Goal: Entertainment & Leisure: Consume media (video, audio)

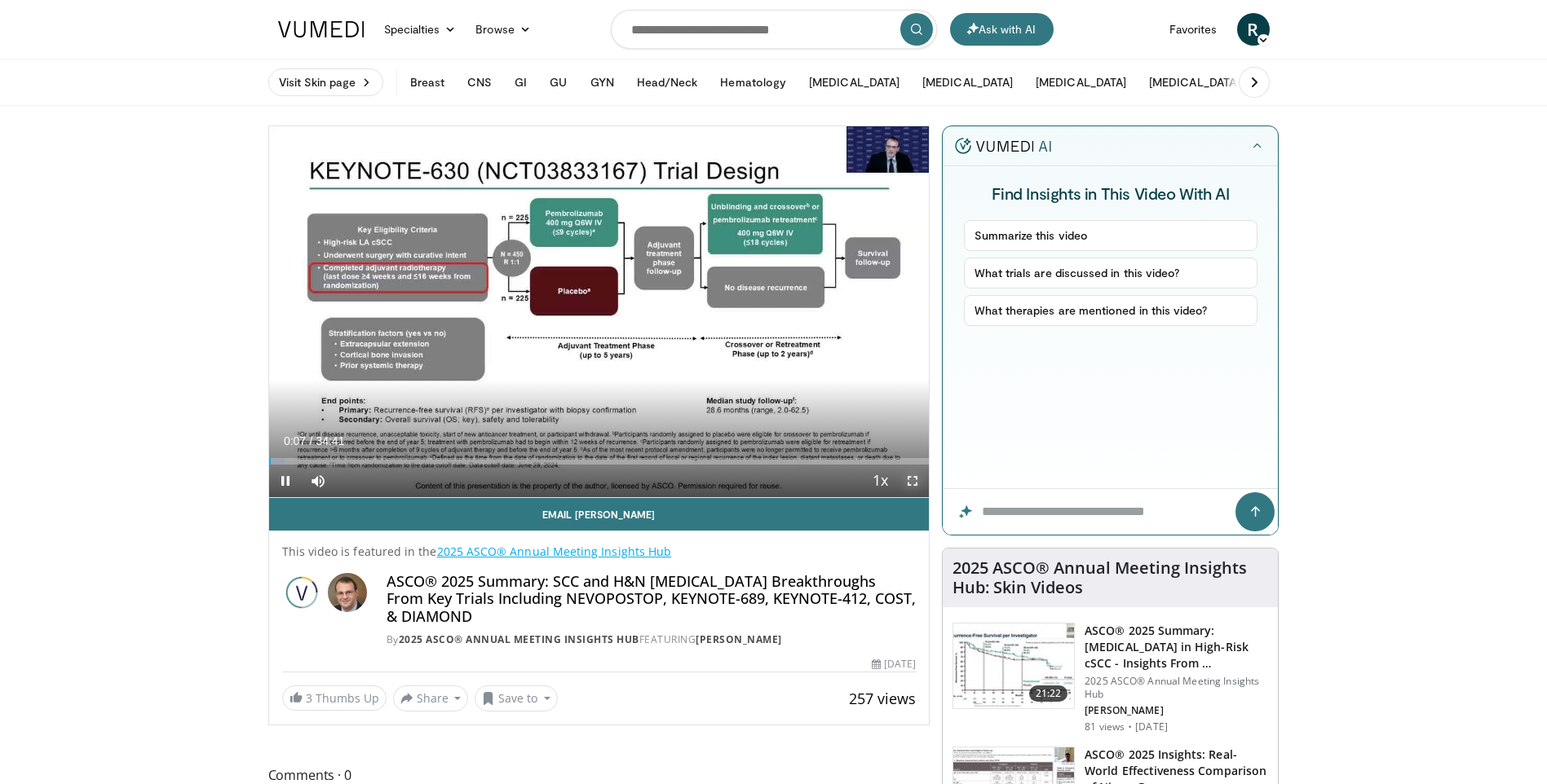
click at [911, 483] on span "Video Player" at bounding box center [912, 481] width 33 height 33
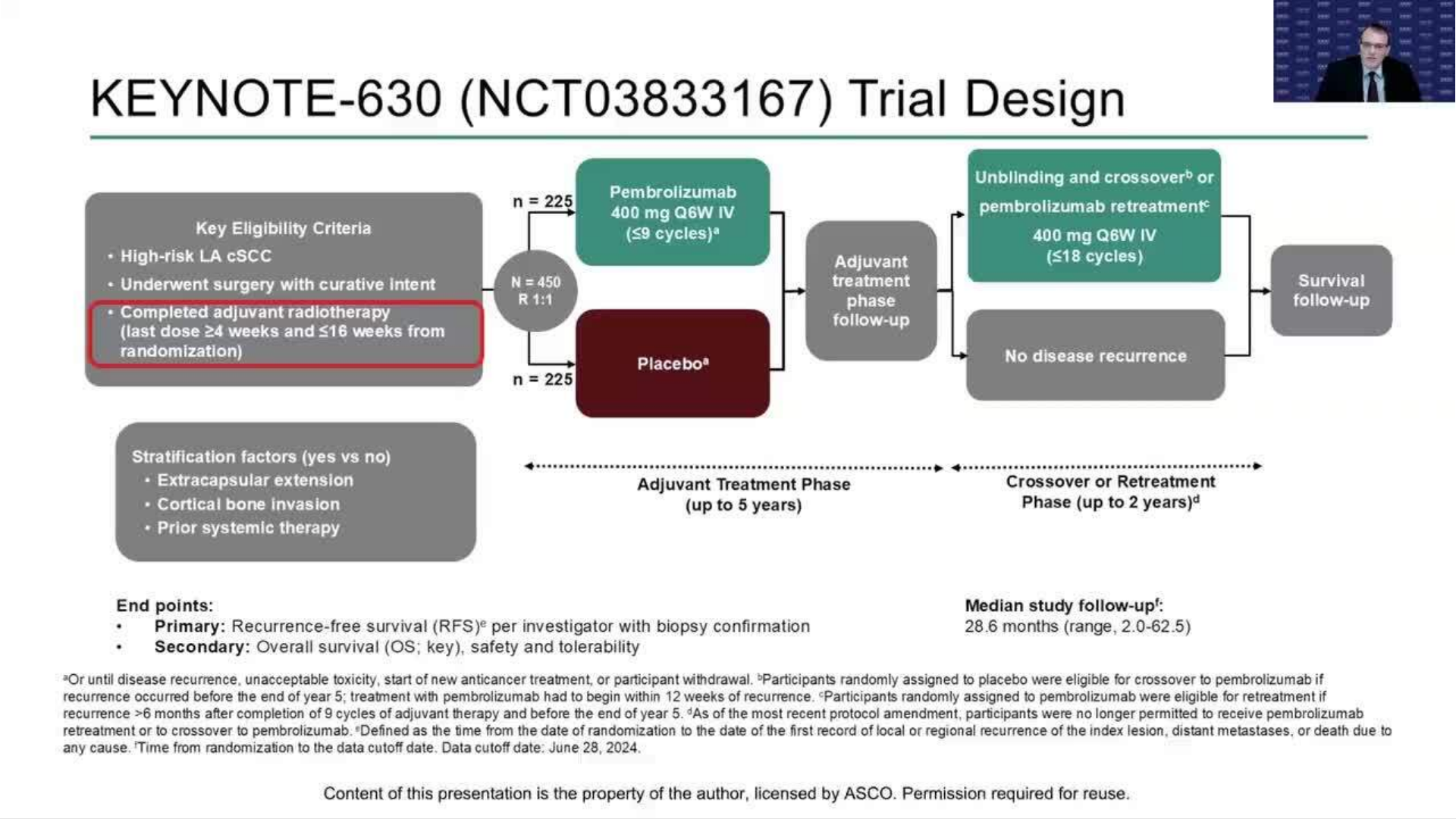
click at [36, 729] on div "10 seconds Tap to unmute" at bounding box center [728, 410] width 1456 height 819
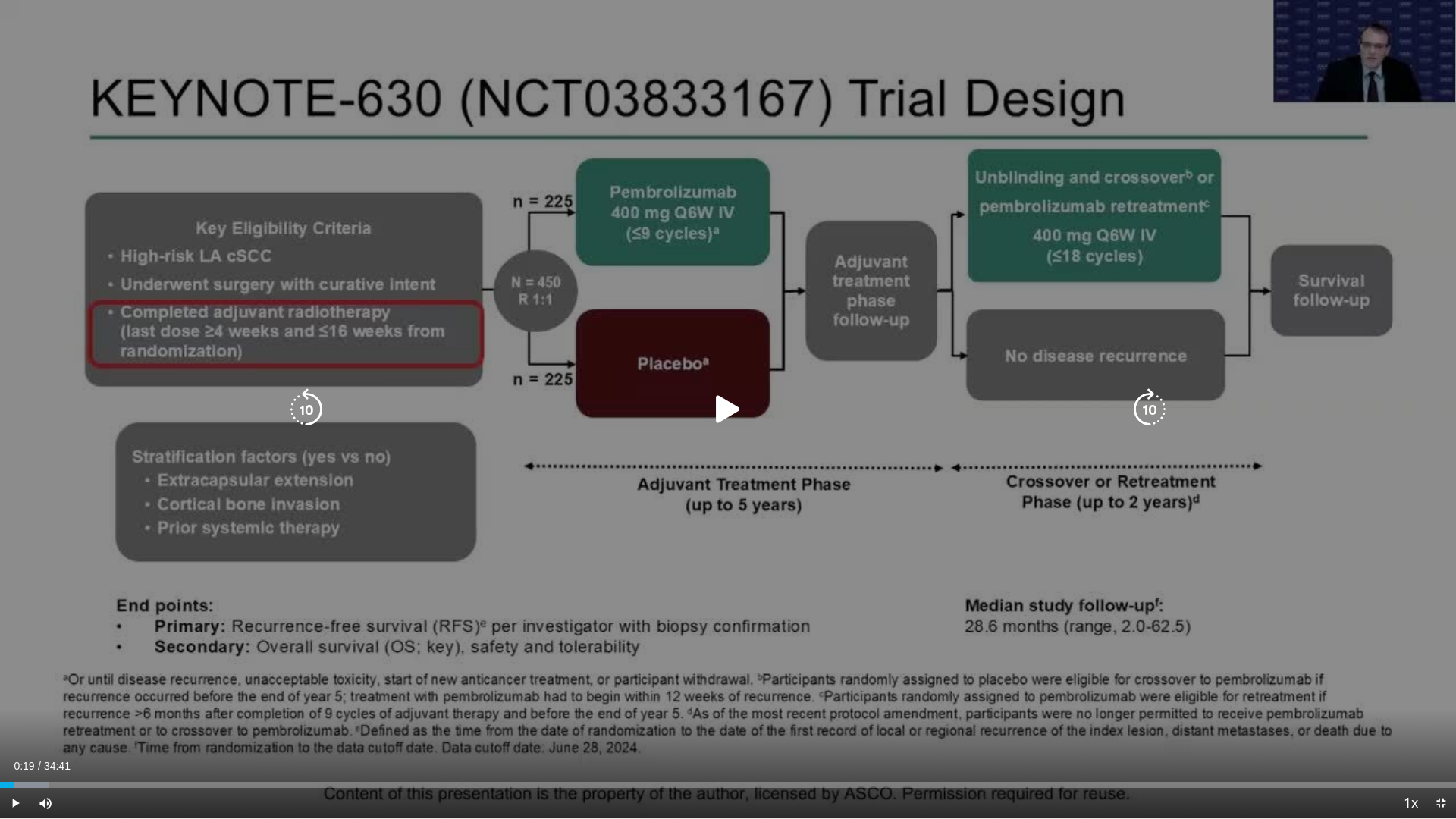
click at [736, 410] on icon "Video Player" at bounding box center [728, 410] width 42 height 42
click at [1153, 404] on icon "Video Player" at bounding box center [1150, 410] width 42 height 42
click at [1153, 408] on icon "Video Player" at bounding box center [1150, 410] width 42 height 42
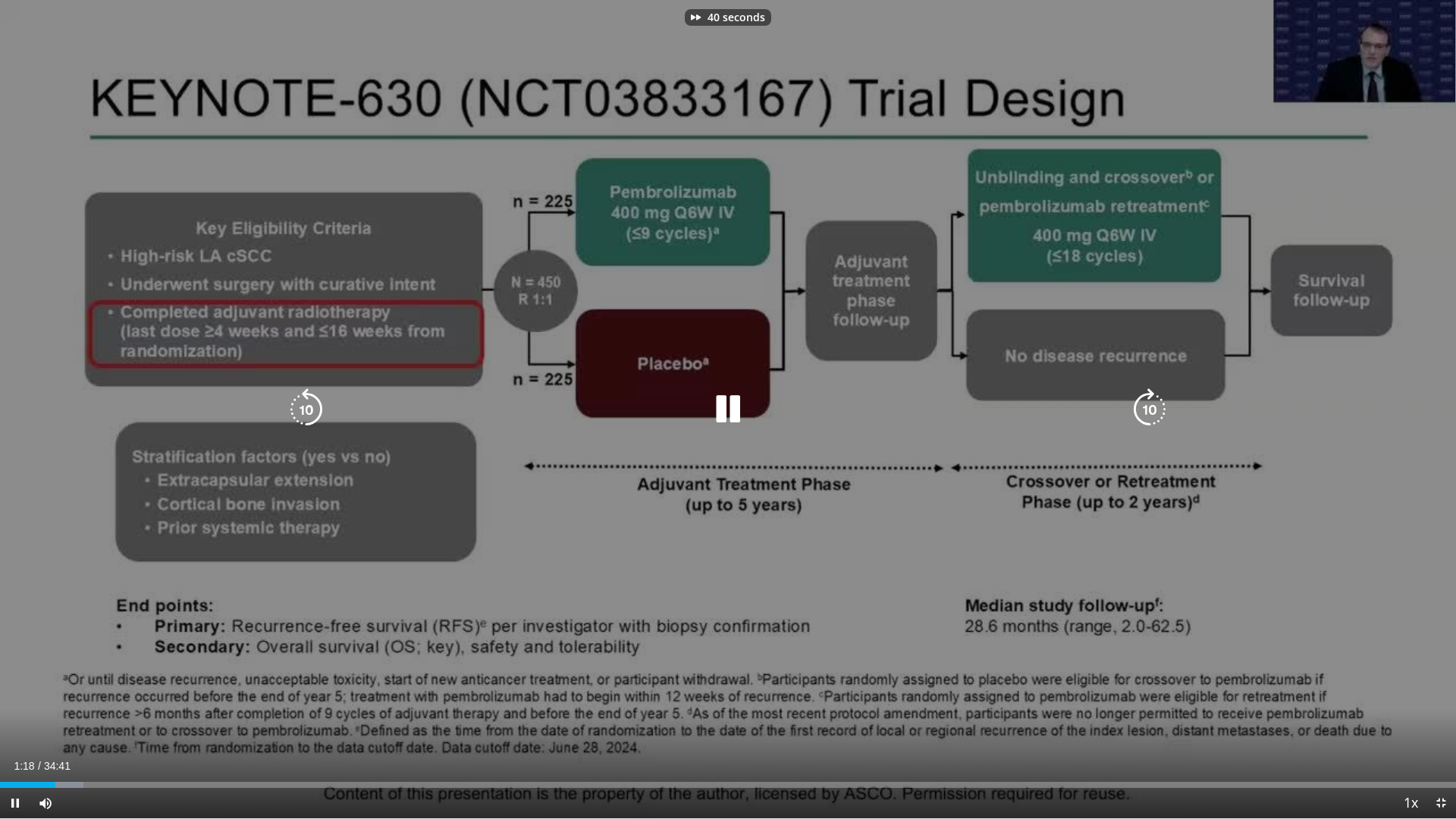
click at [1153, 408] on icon "Video Player" at bounding box center [1150, 410] width 42 height 42
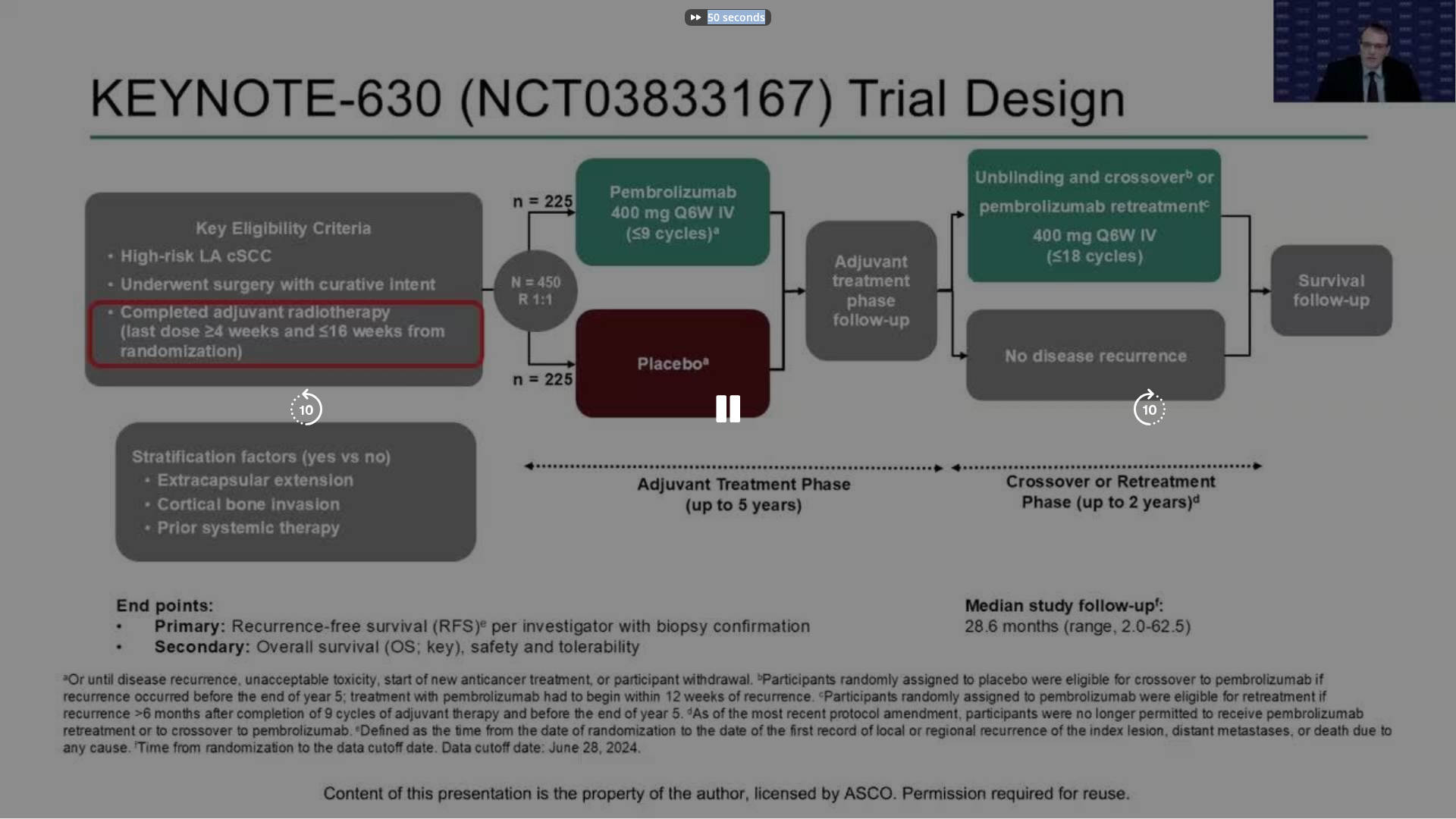
click at [1153, 408] on div "50 seconds Tap to unmute" at bounding box center [728, 410] width 1456 height 819
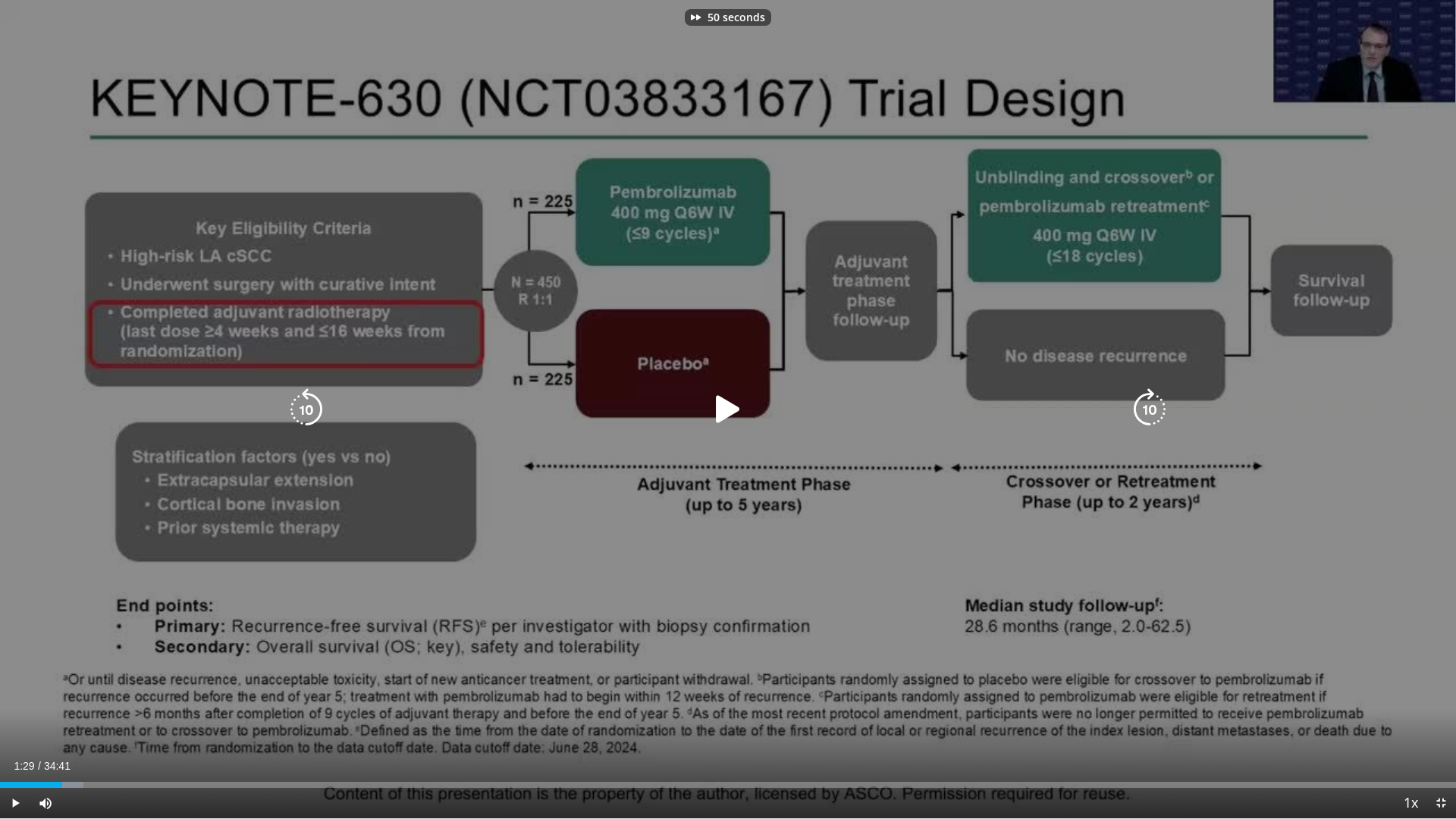
click at [1153, 408] on icon "Video Player" at bounding box center [1150, 410] width 42 height 42
click at [1142, 408] on icon "Video Player" at bounding box center [1150, 410] width 42 height 42
click at [737, 408] on icon "Video Player" at bounding box center [728, 410] width 42 height 42
click at [1149, 409] on icon "Video Player" at bounding box center [1150, 410] width 42 height 42
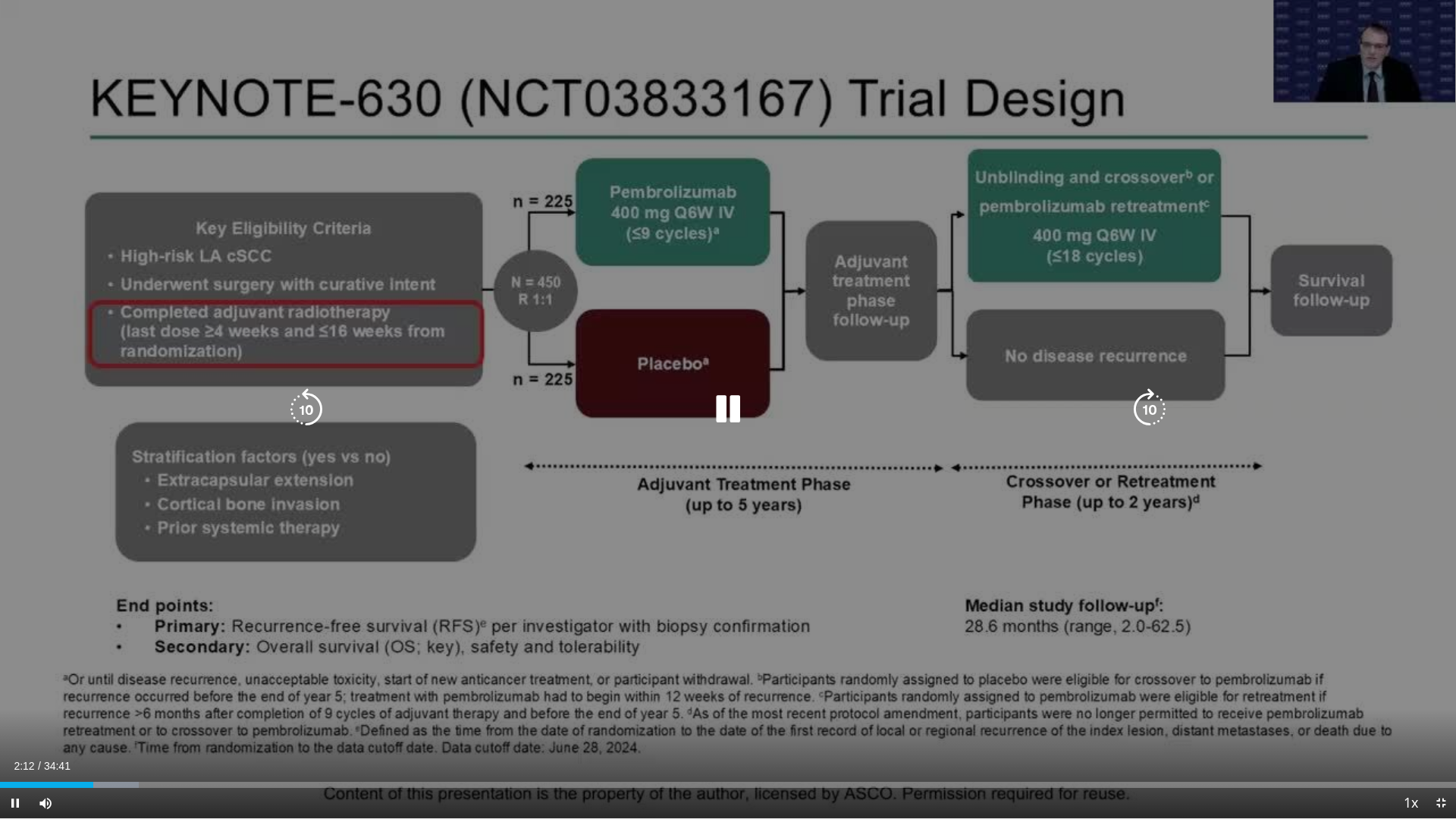
click at [1148, 404] on icon "Video Player" at bounding box center [1150, 410] width 42 height 42
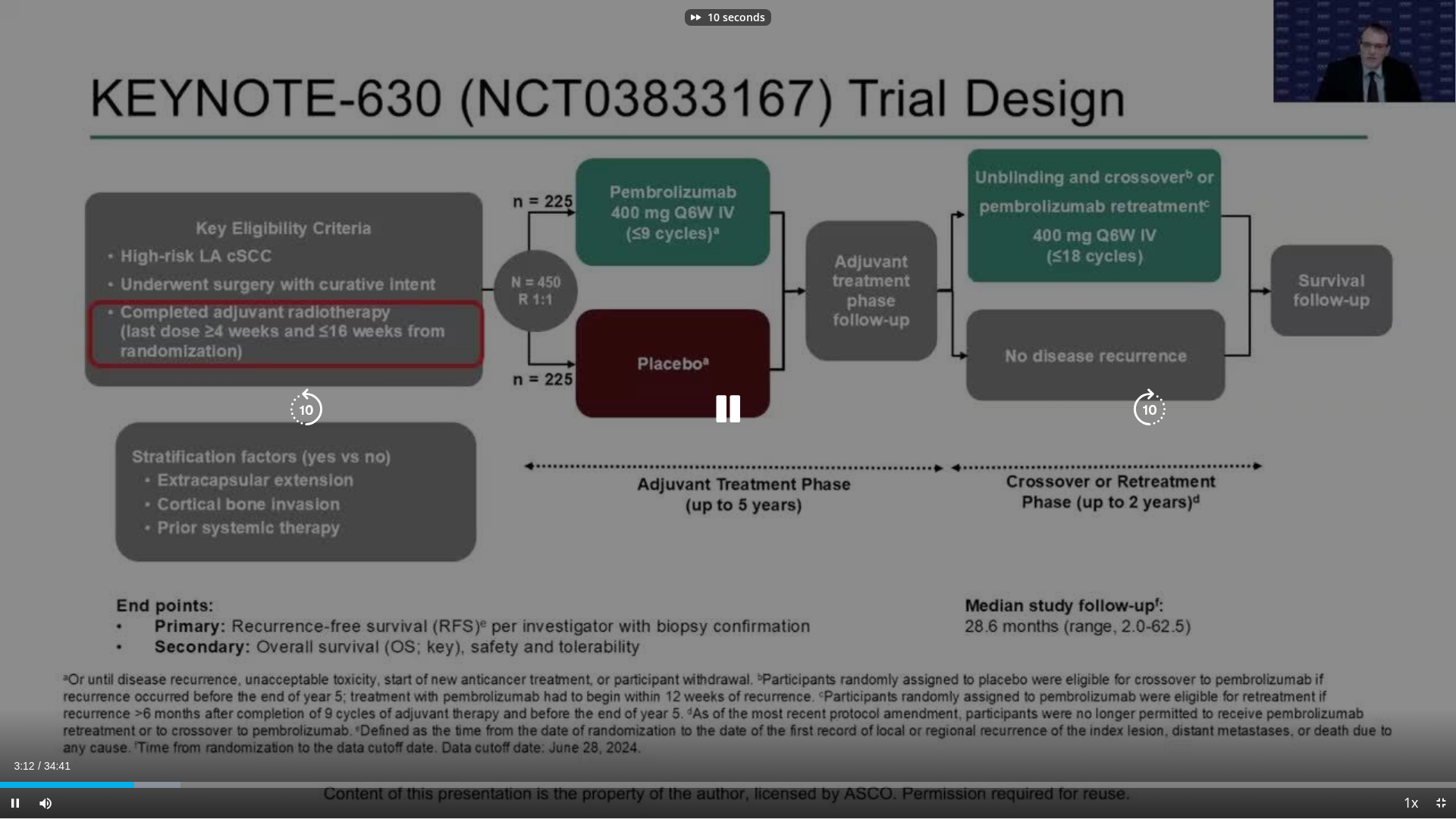
click at [1148, 413] on icon "Video Player" at bounding box center [1150, 410] width 42 height 42
click at [1142, 410] on icon "Video Player" at bounding box center [1150, 410] width 42 height 42
click at [1142, 410] on icon "Video Player" at bounding box center [1150, 410] width 42 height 42
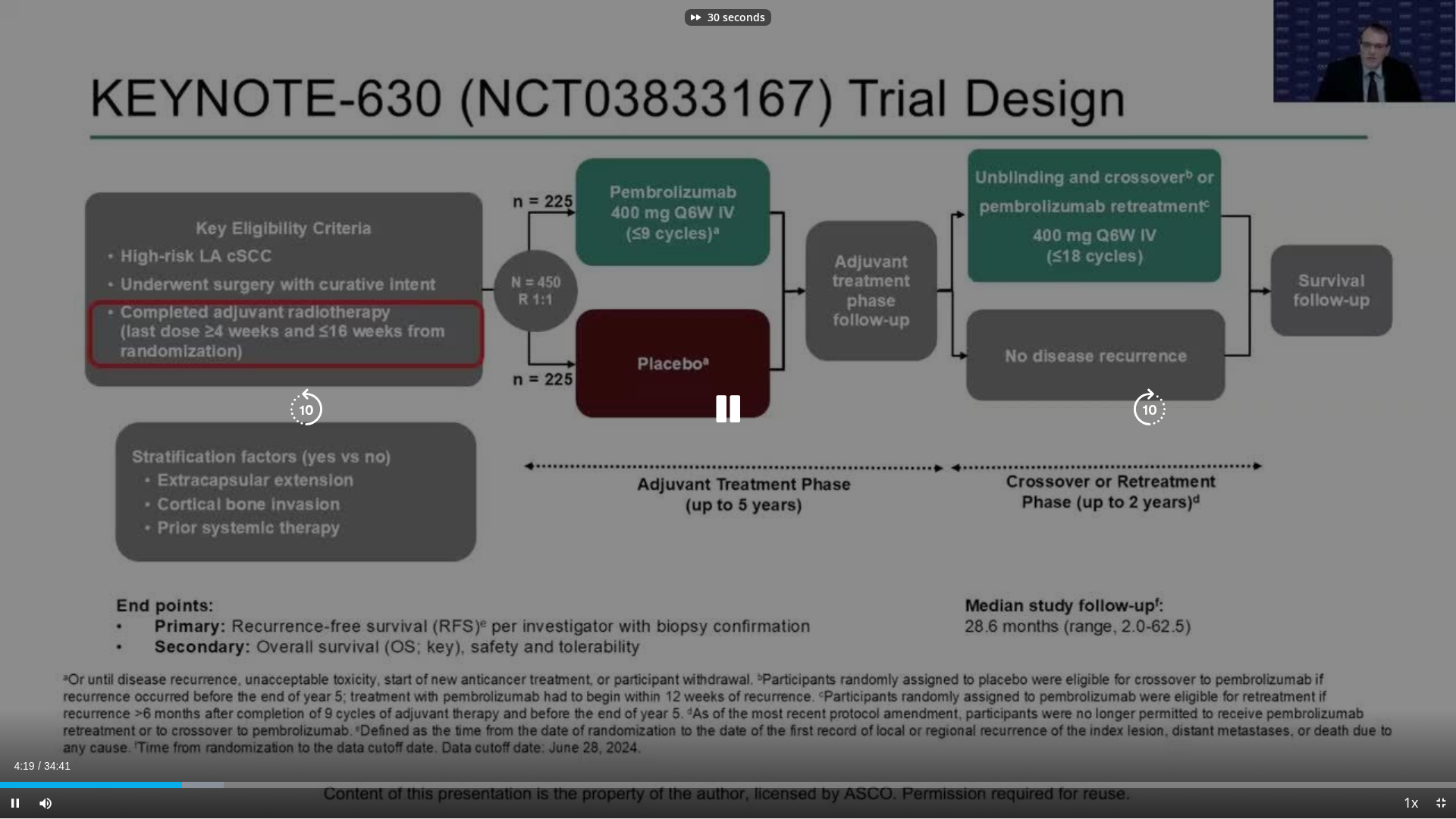
click at [1142, 410] on icon "Video Player" at bounding box center [1150, 410] width 42 height 42
click at [724, 415] on icon "Video Player" at bounding box center [728, 410] width 42 height 42
click at [730, 410] on icon "Video Player" at bounding box center [728, 409] width 42 height 42
click at [1142, 410] on icon "Video Player" at bounding box center [1150, 410] width 42 height 42
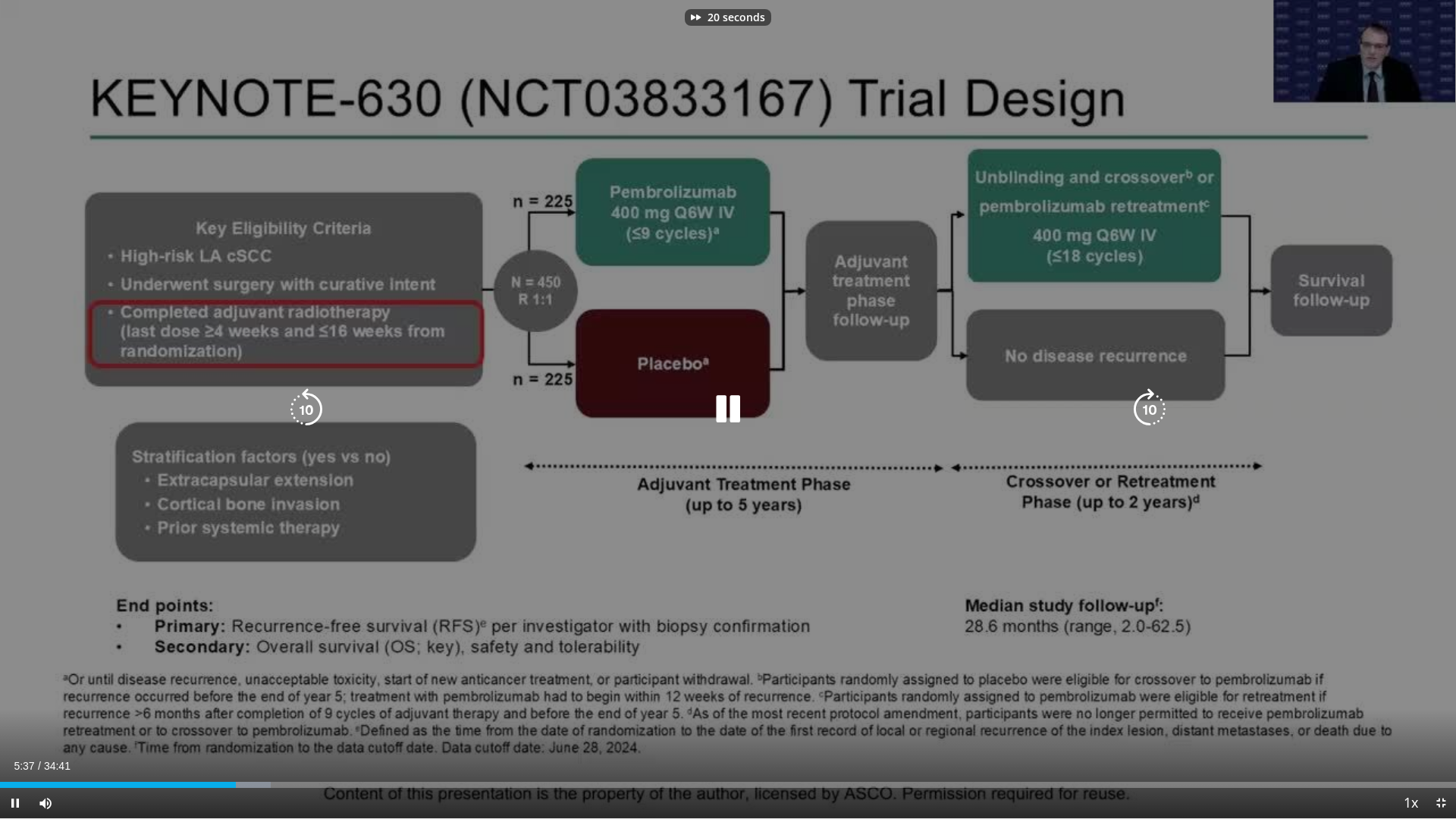
click at [1142, 410] on icon "Video Player" at bounding box center [1150, 410] width 42 height 42
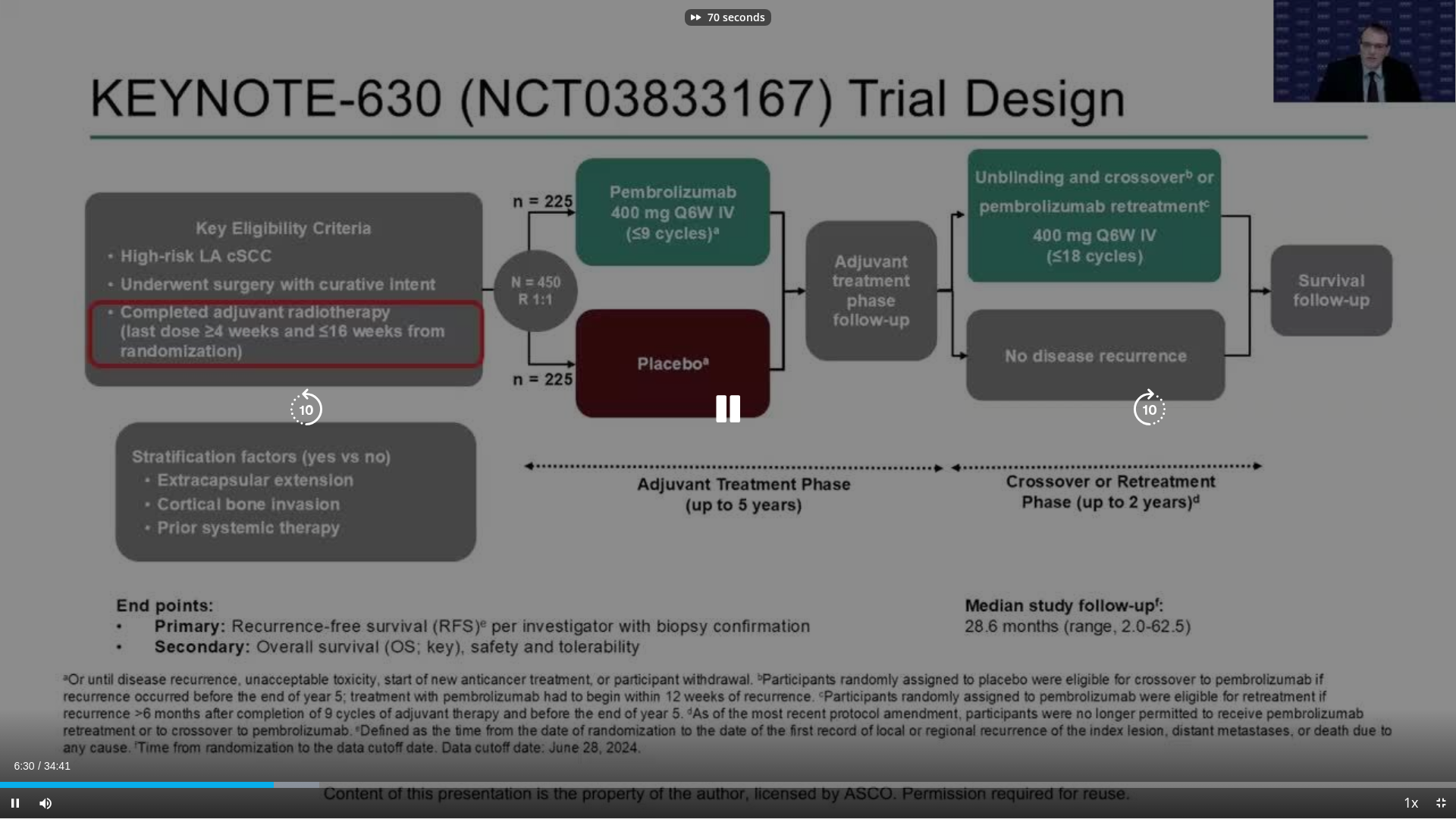
click at [1142, 410] on icon "Video Player" at bounding box center [1150, 410] width 42 height 42
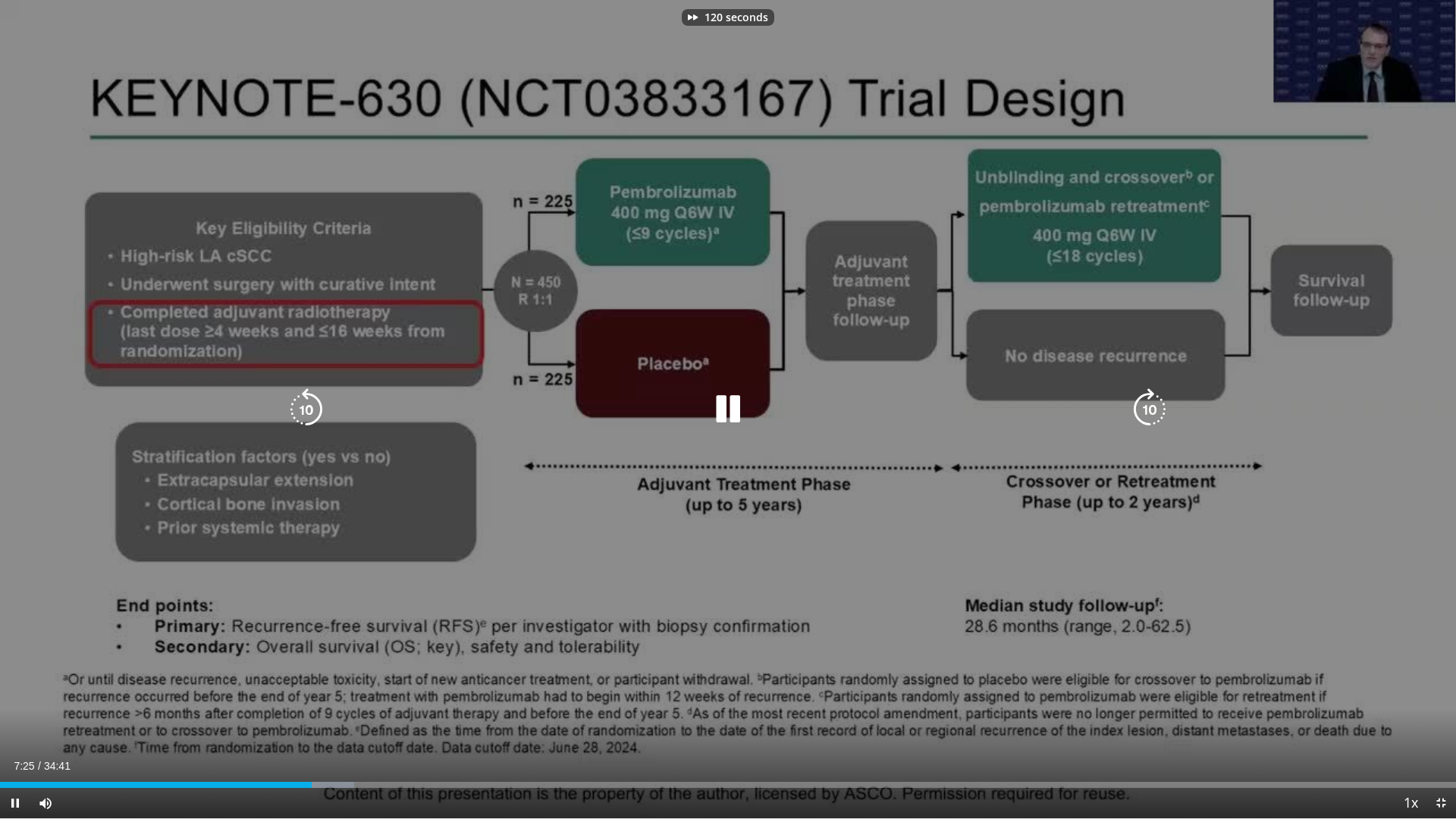
click at [1142, 410] on icon "Video Player" at bounding box center [1150, 410] width 42 height 42
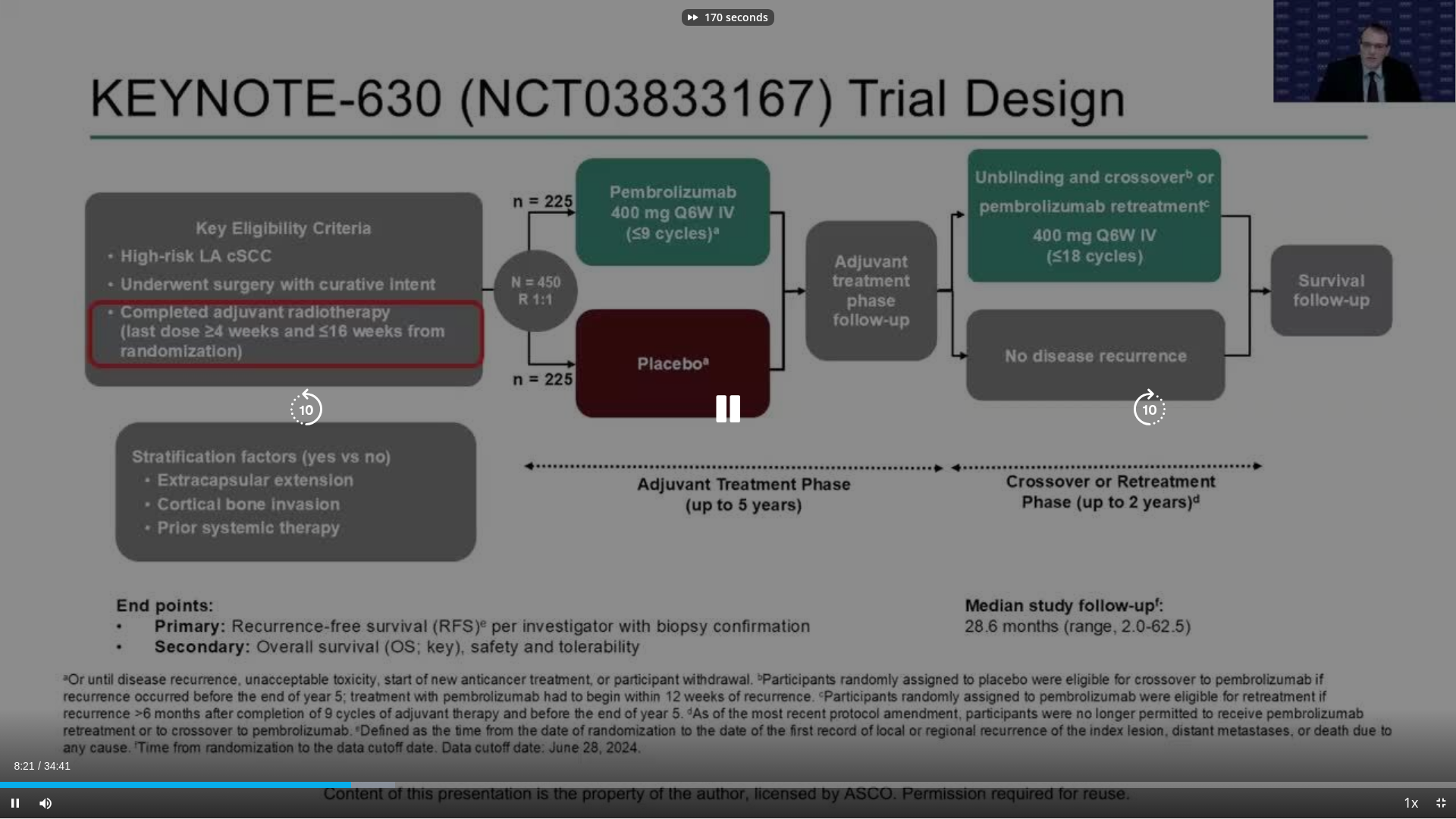
click at [1142, 410] on icon "Video Player" at bounding box center [1150, 410] width 42 height 42
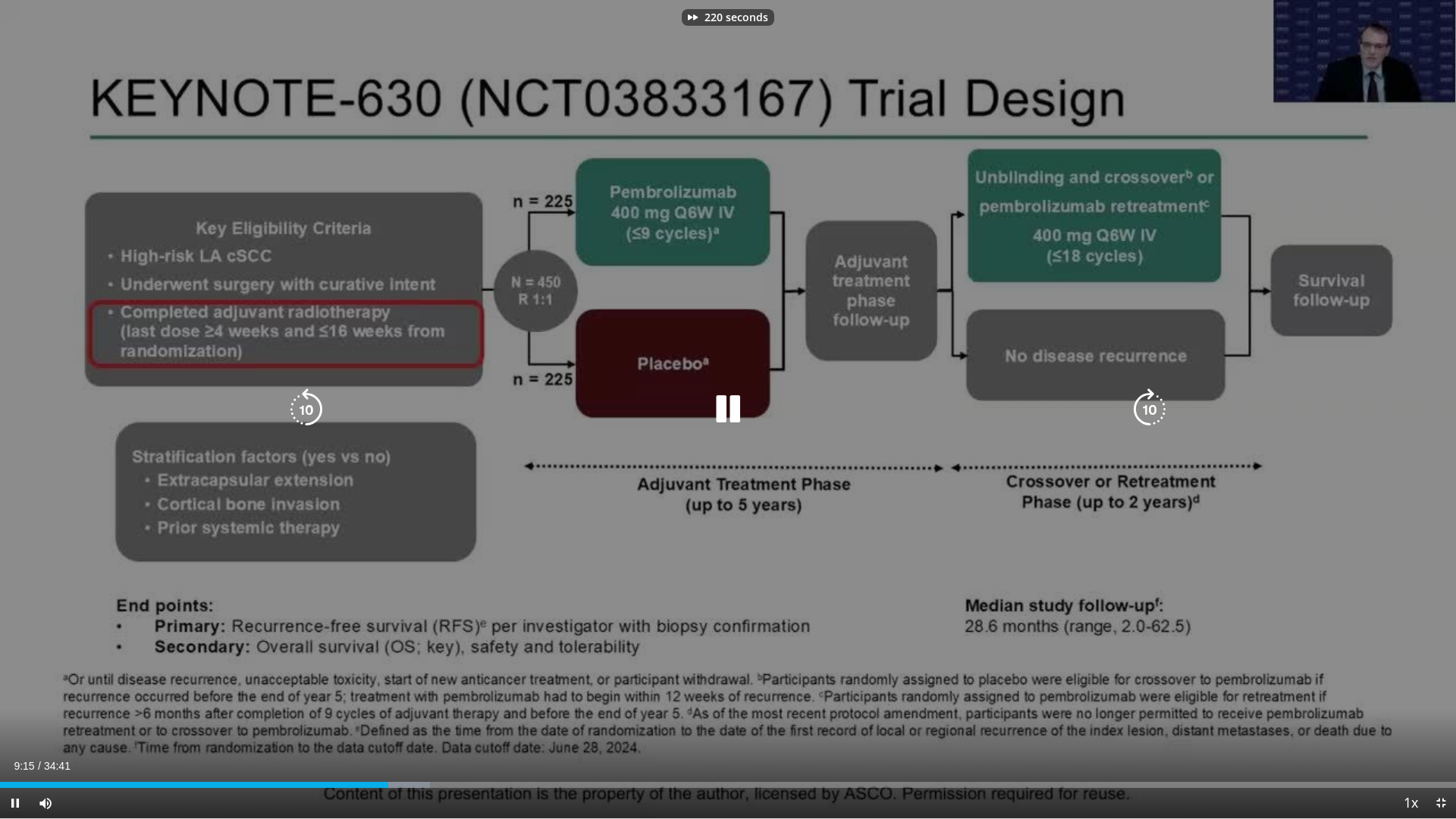
click at [1142, 410] on icon "Video Player" at bounding box center [1150, 410] width 42 height 42
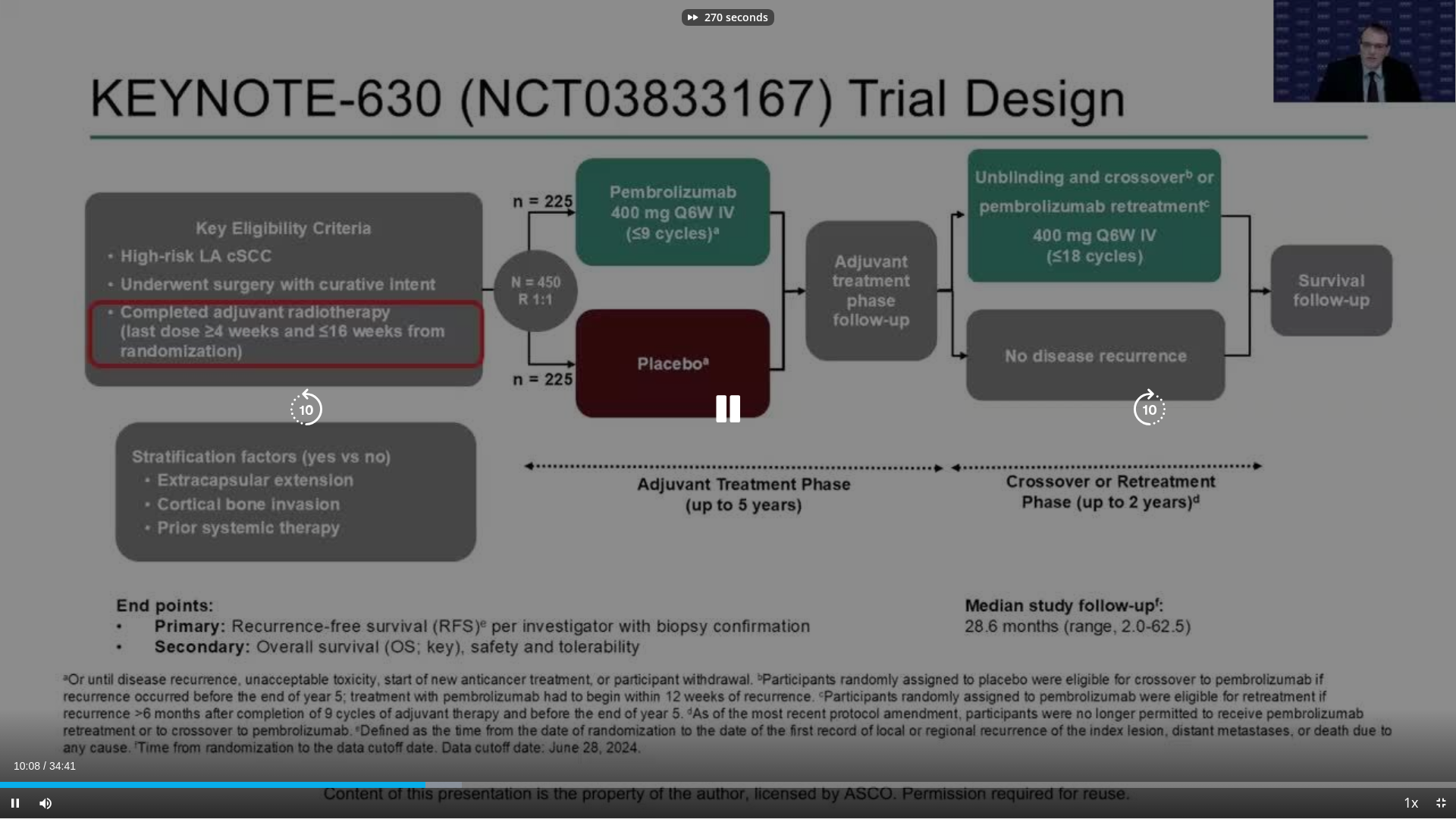
click at [1142, 410] on icon "Video Player" at bounding box center [1150, 410] width 42 height 42
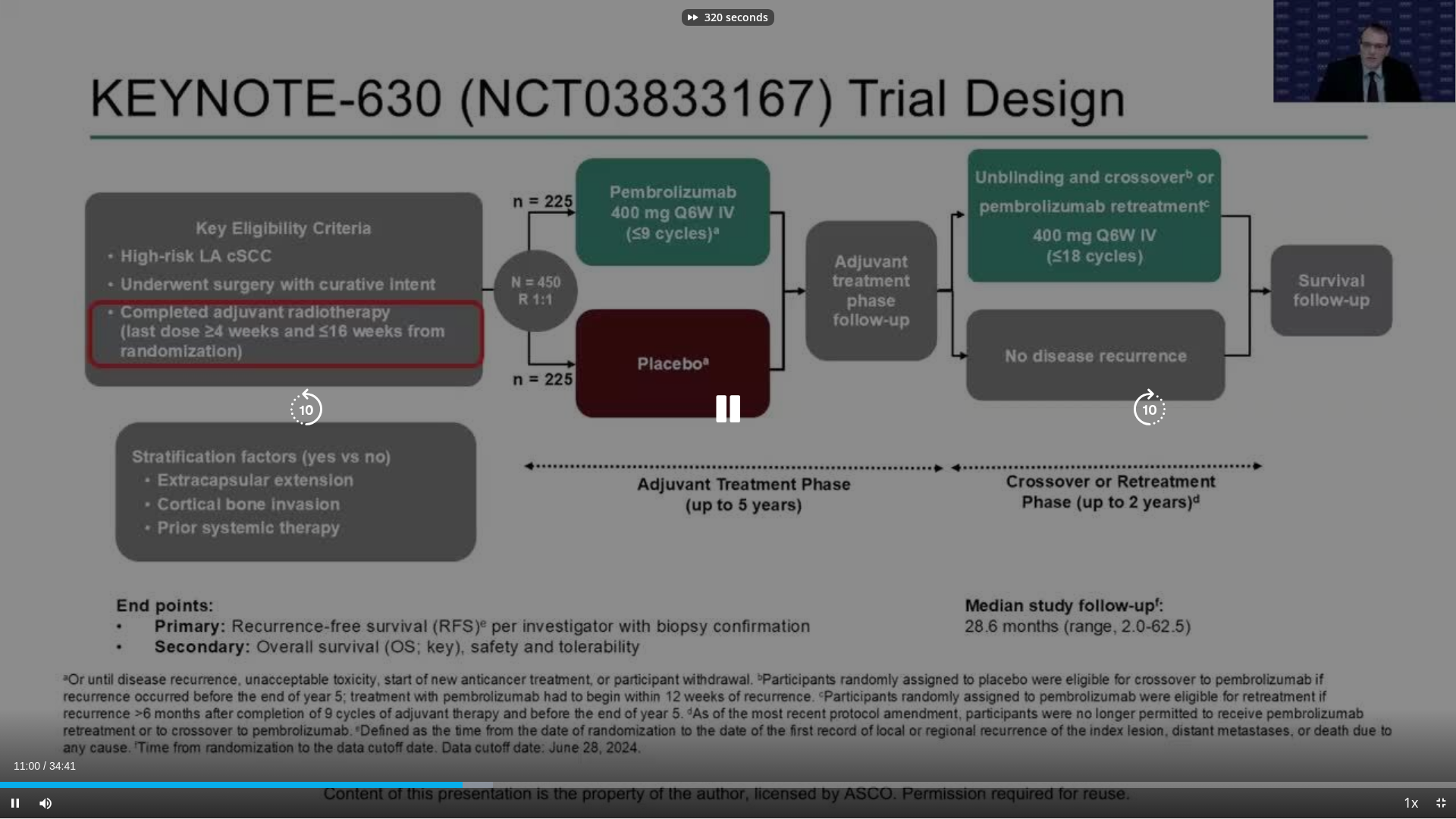
click at [1142, 410] on icon "Video Player" at bounding box center [1150, 410] width 42 height 42
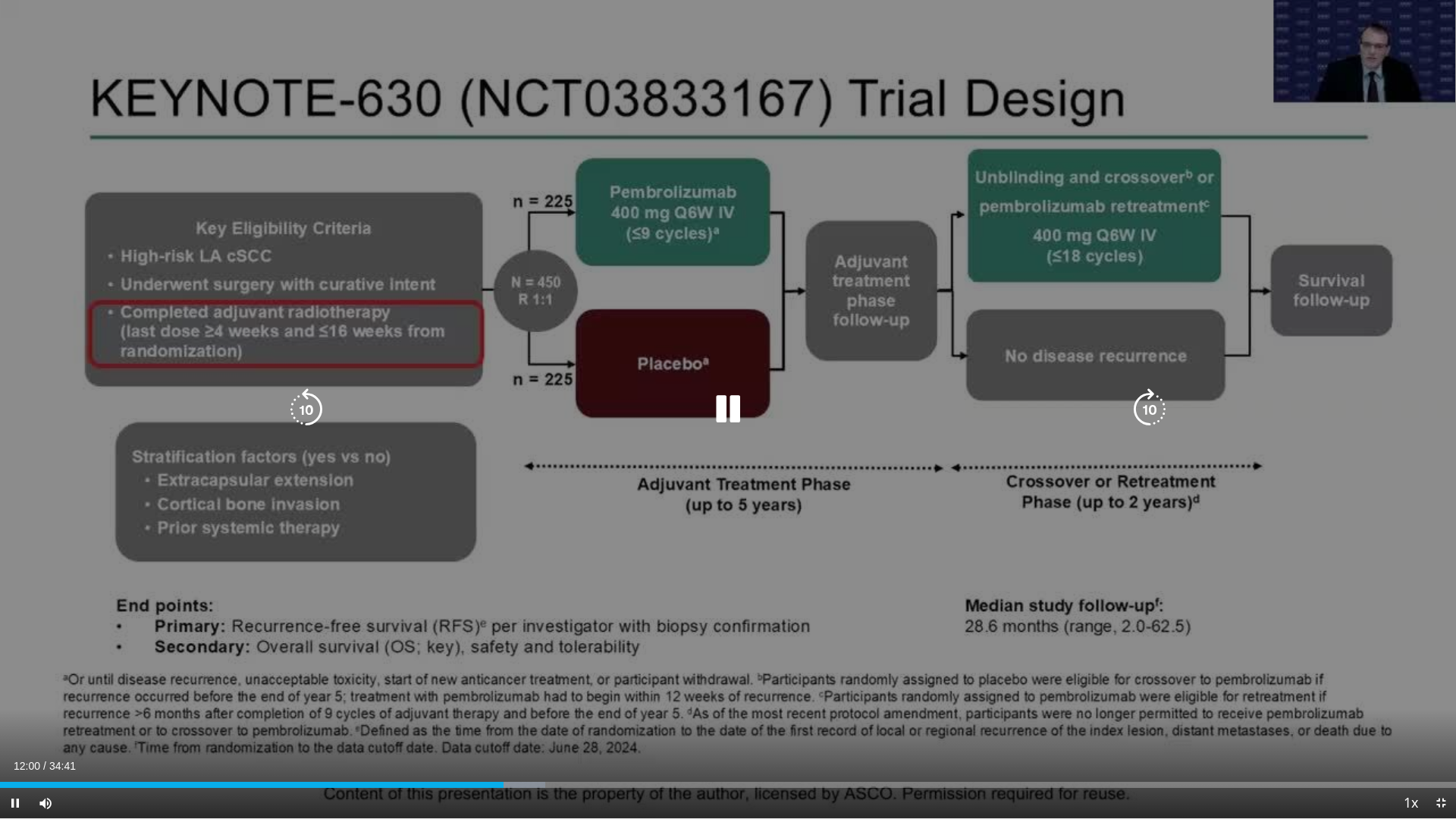
click at [1154, 410] on icon "Video Player" at bounding box center [1150, 410] width 42 height 42
click at [1153, 404] on icon "Video Player" at bounding box center [1150, 410] width 42 height 42
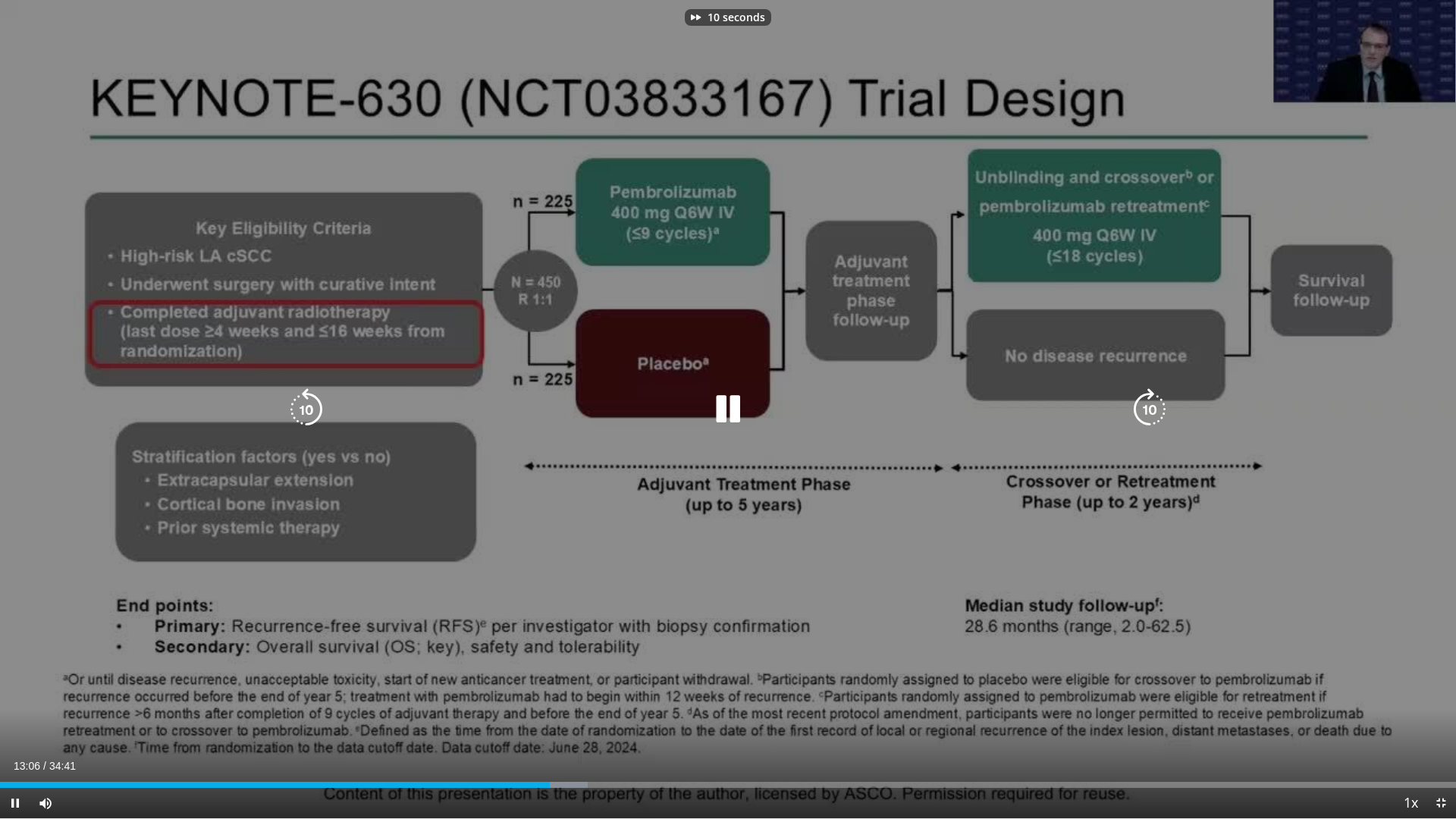
click at [1153, 404] on icon "Video Player" at bounding box center [1150, 410] width 42 height 42
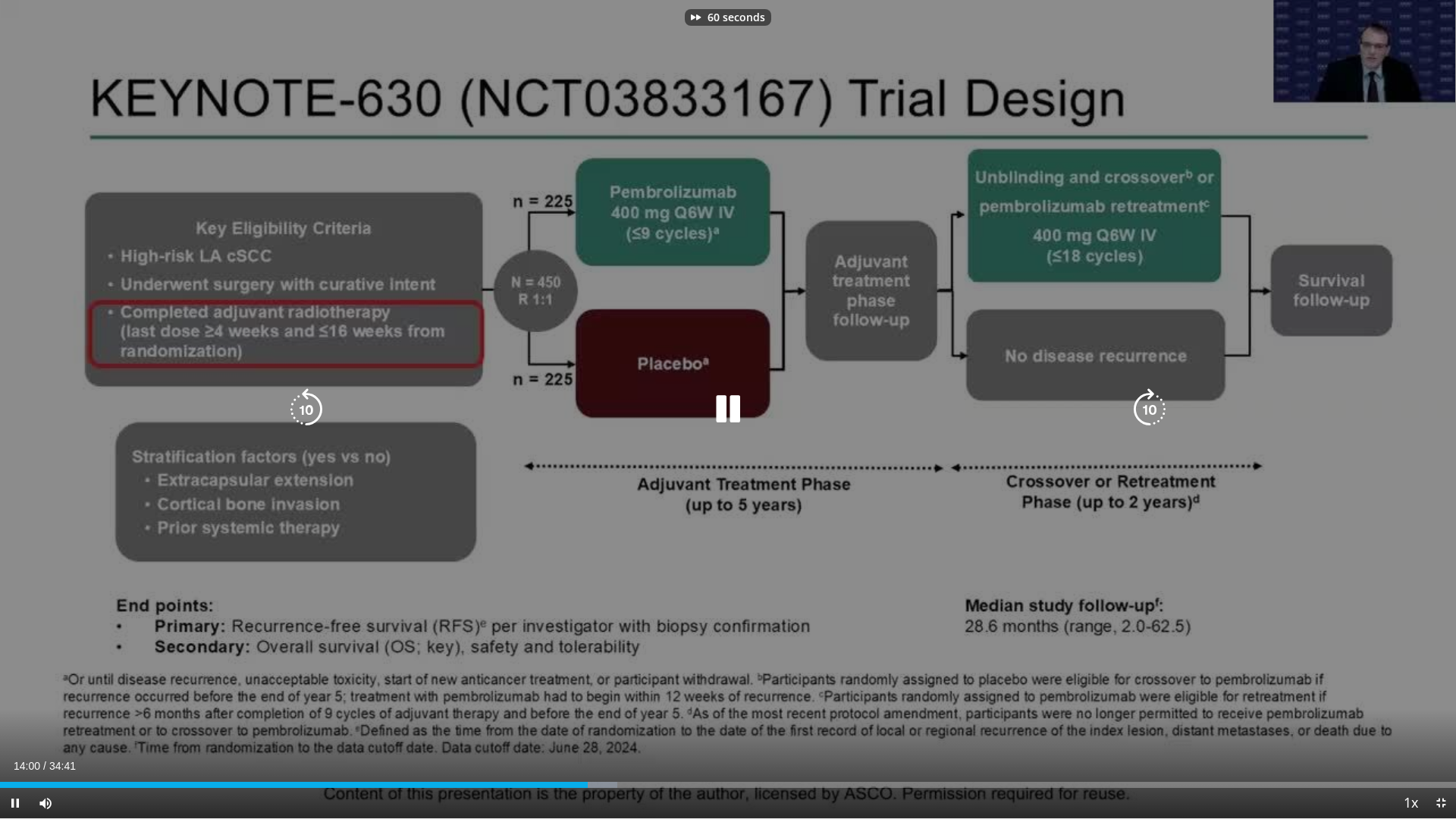
click at [1153, 404] on icon "Video Player" at bounding box center [1150, 410] width 42 height 42
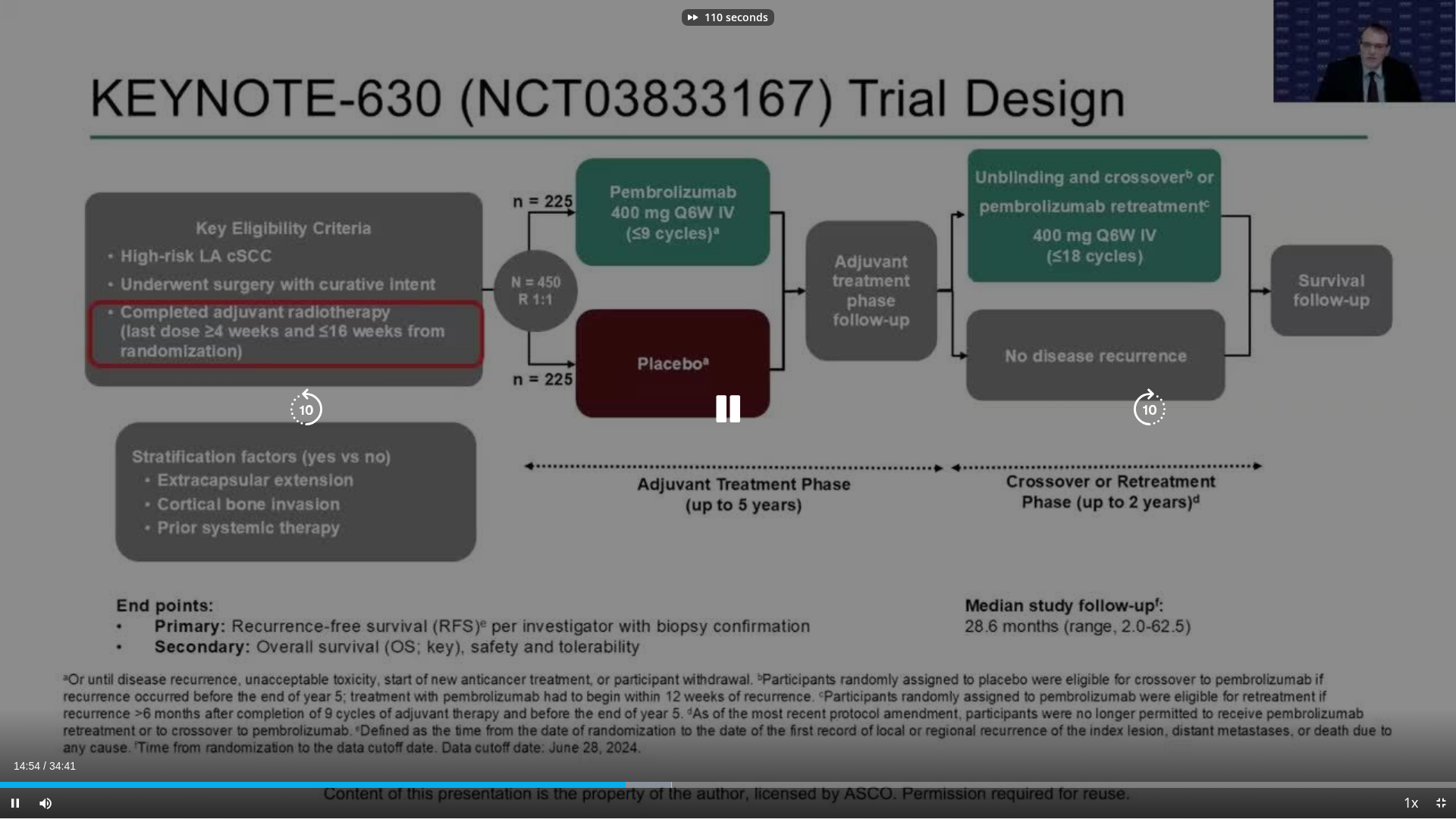
click at [1148, 408] on icon "Video Player" at bounding box center [1150, 410] width 42 height 42
click at [1160, 407] on icon "Video Player" at bounding box center [1150, 410] width 42 height 42
click at [1149, 408] on icon "Video Player" at bounding box center [1150, 410] width 42 height 42
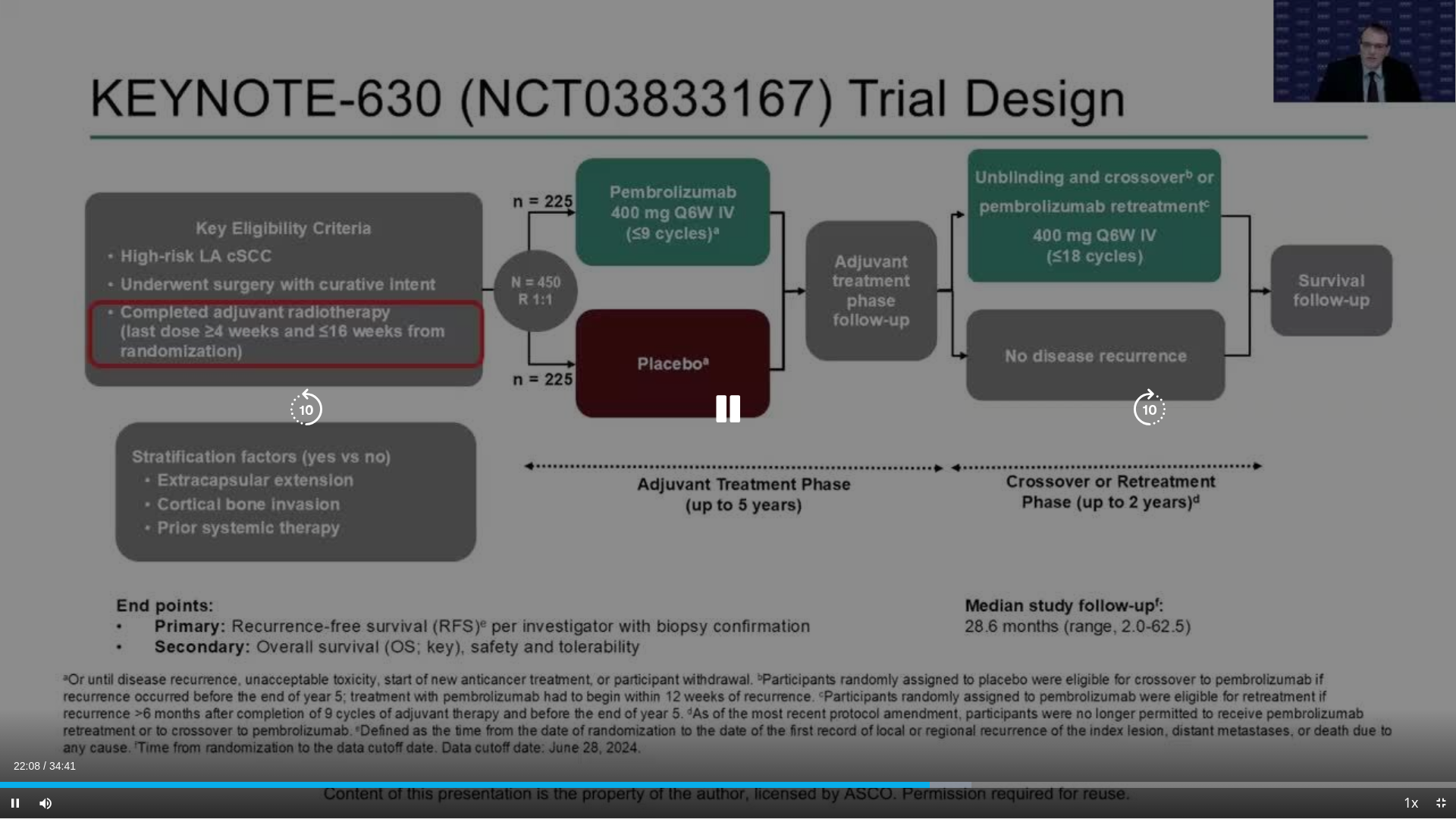
click at [1161, 406] on icon "Video Player" at bounding box center [1150, 410] width 42 height 42
click at [1159, 408] on icon "Video Player" at bounding box center [1150, 410] width 42 height 42
click at [312, 405] on icon "Video Player" at bounding box center [306, 410] width 42 height 42
click at [1156, 408] on icon "Video Player" at bounding box center [1150, 410] width 42 height 42
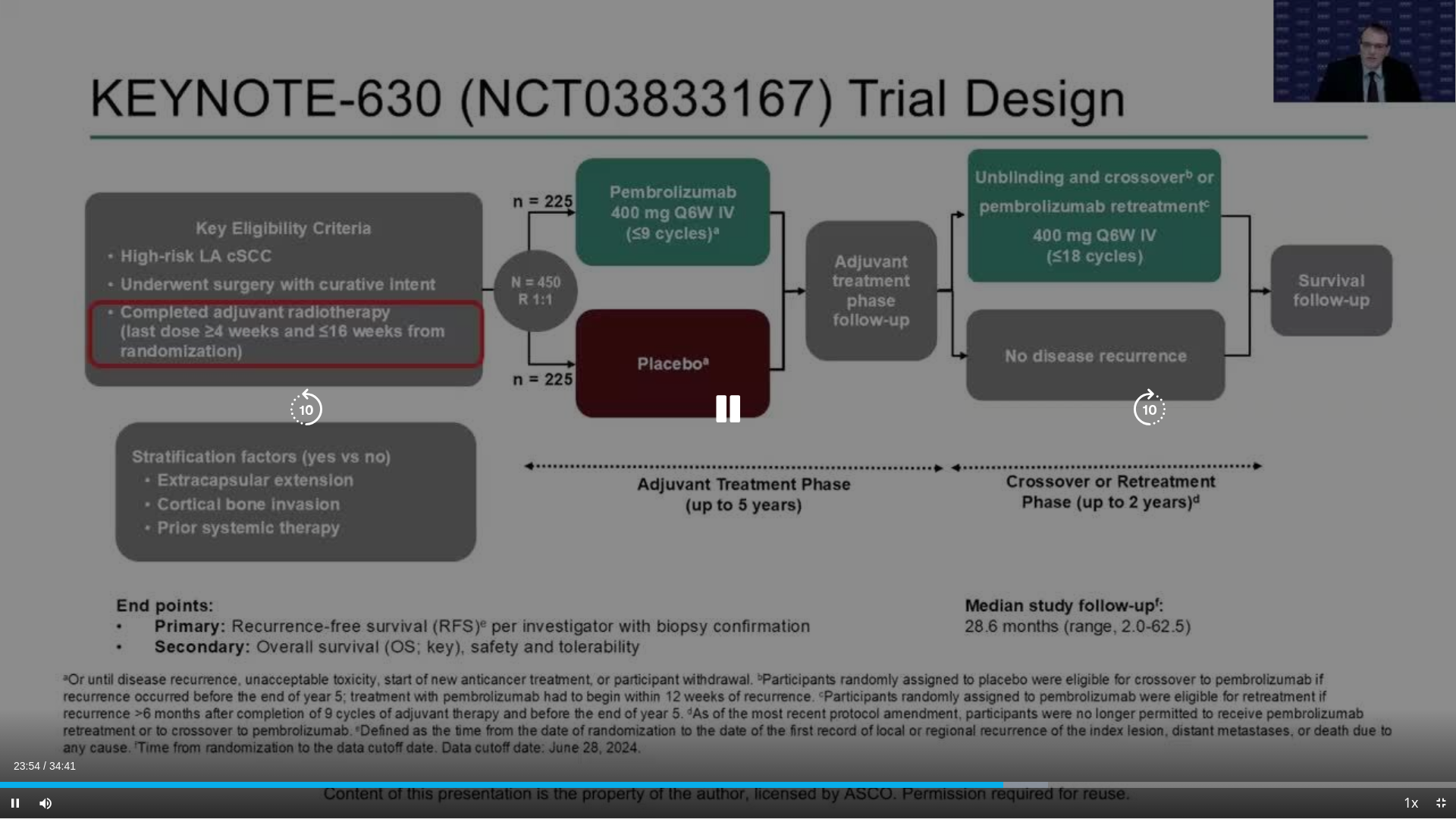
click at [1142, 408] on icon "Video Player" at bounding box center [1150, 410] width 42 height 42
click at [1141, 409] on icon "Video Player" at bounding box center [1150, 410] width 42 height 42
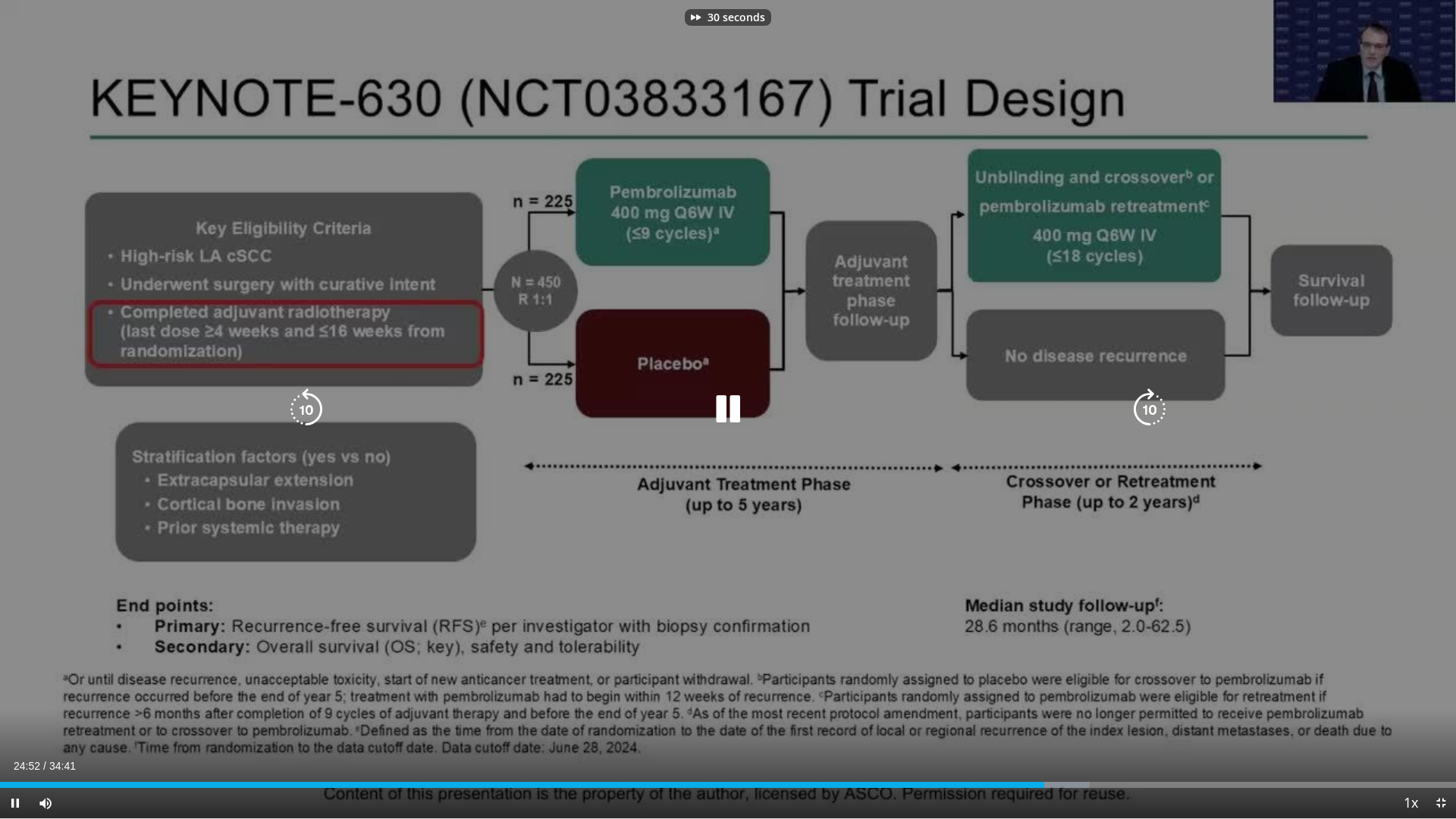
click at [1141, 409] on icon "Video Player" at bounding box center [1150, 410] width 42 height 42
click at [1141, 410] on icon "Video Player" at bounding box center [1150, 410] width 42 height 42
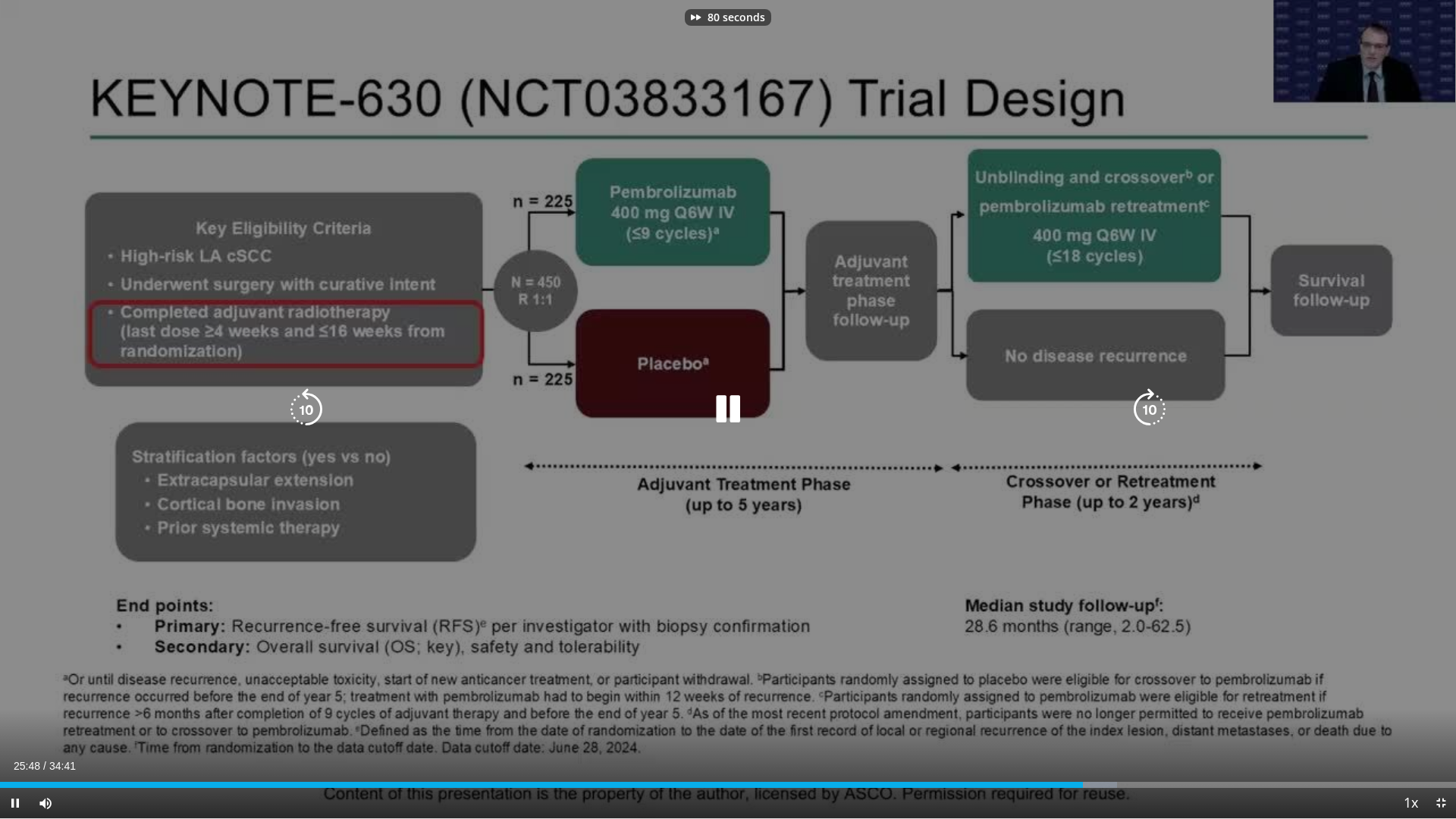
click at [1141, 410] on icon "Video Player" at bounding box center [1150, 410] width 42 height 42
click at [1141, 410] on div "90 seconds Tap to unmute" at bounding box center [728, 410] width 1456 height 819
click at [1139, 413] on icon "Video Player" at bounding box center [1150, 410] width 42 height 42
click at [731, 414] on icon "Video Player" at bounding box center [728, 410] width 42 height 42
click at [1140, 412] on icon "Video Player" at bounding box center [1150, 410] width 42 height 42
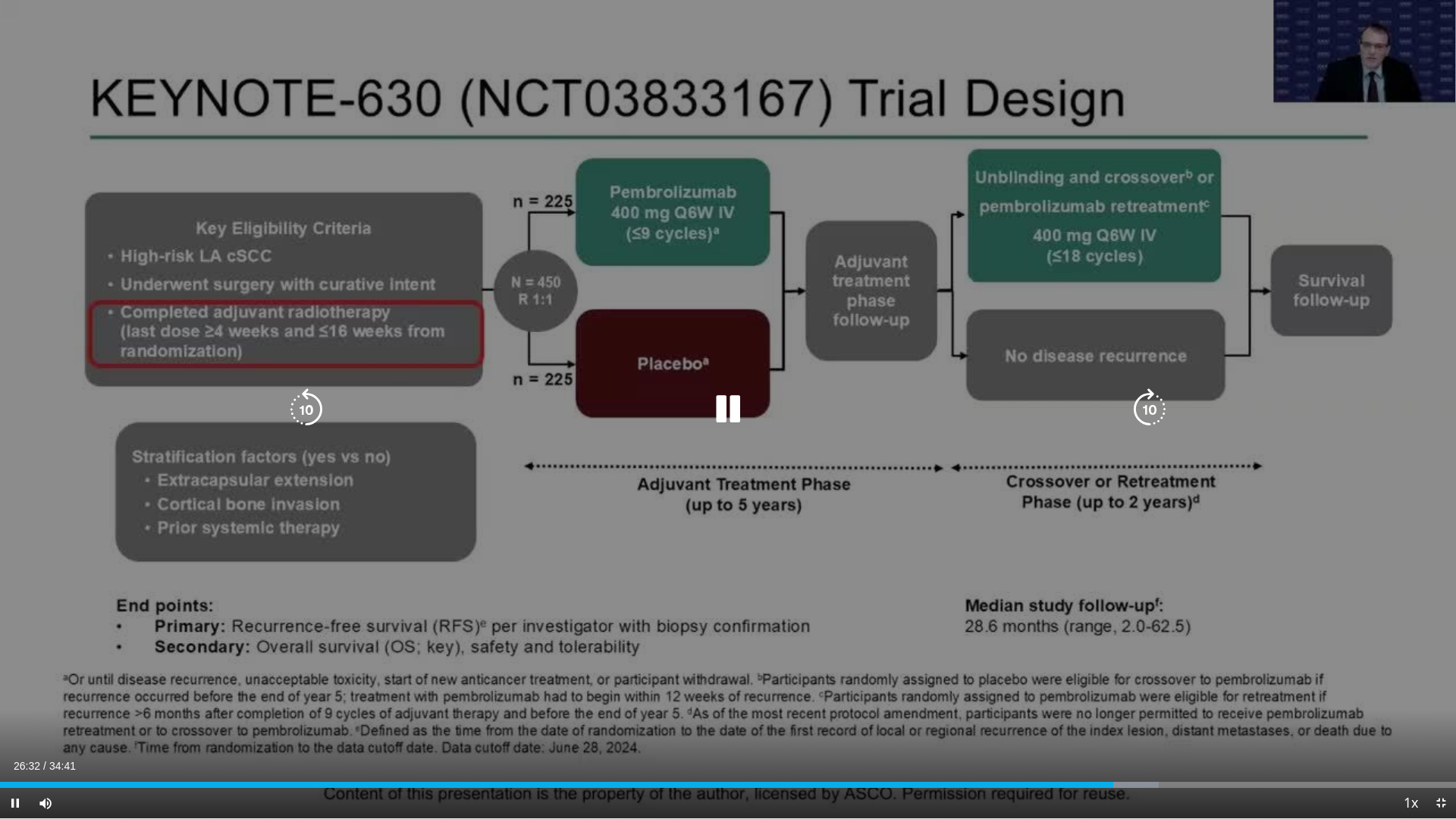
click at [1149, 410] on icon "Video Player" at bounding box center [1150, 410] width 42 height 42
click at [1142, 414] on icon "Video Player" at bounding box center [1150, 410] width 42 height 42
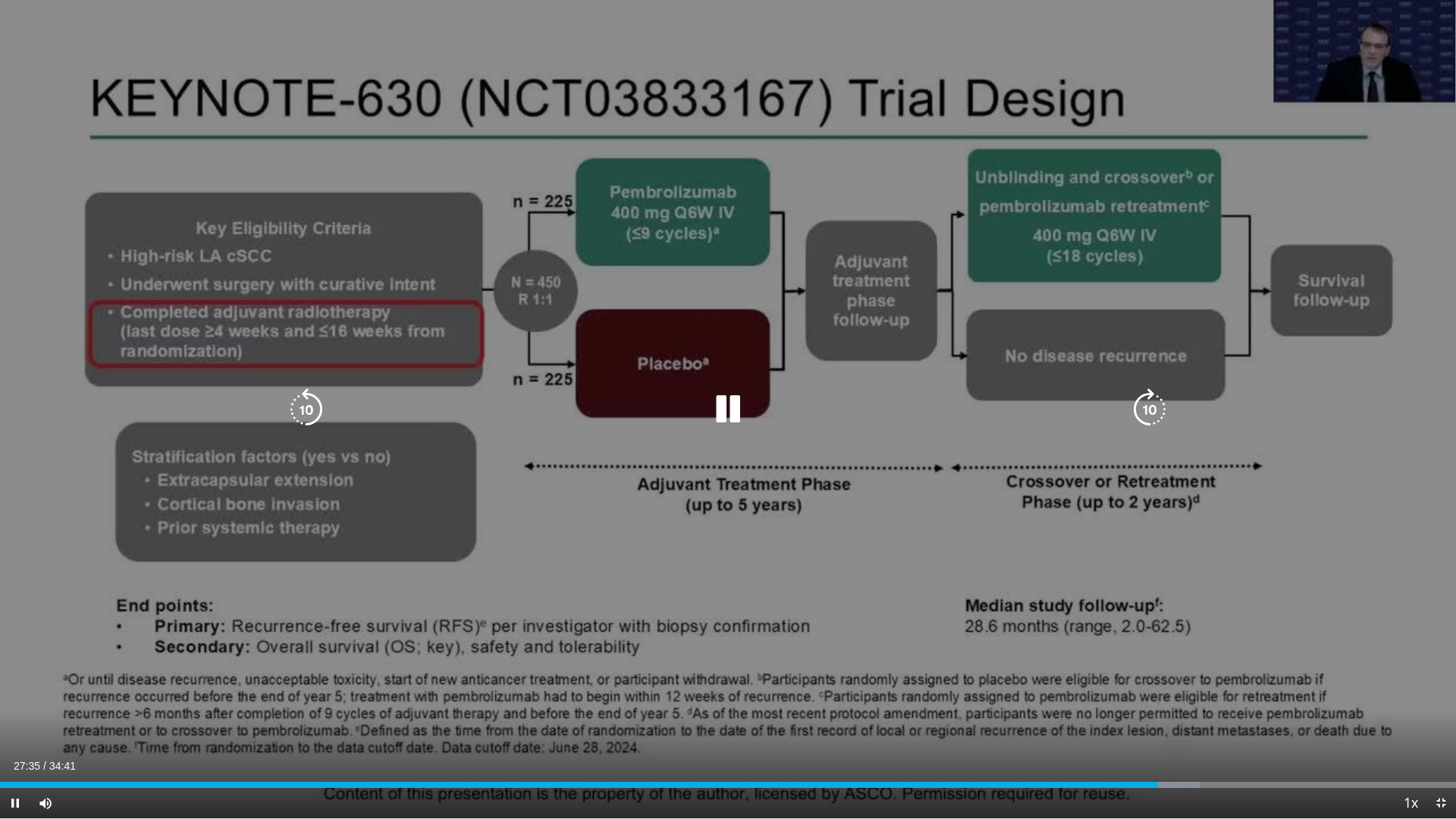
click at [1142, 414] on icon "Video Player" at bounding box center [1150, 410] width 42 height 42
click at [1148, 404] on icon "Video Player" at bounding box center [1150, 410] width 42 height 42
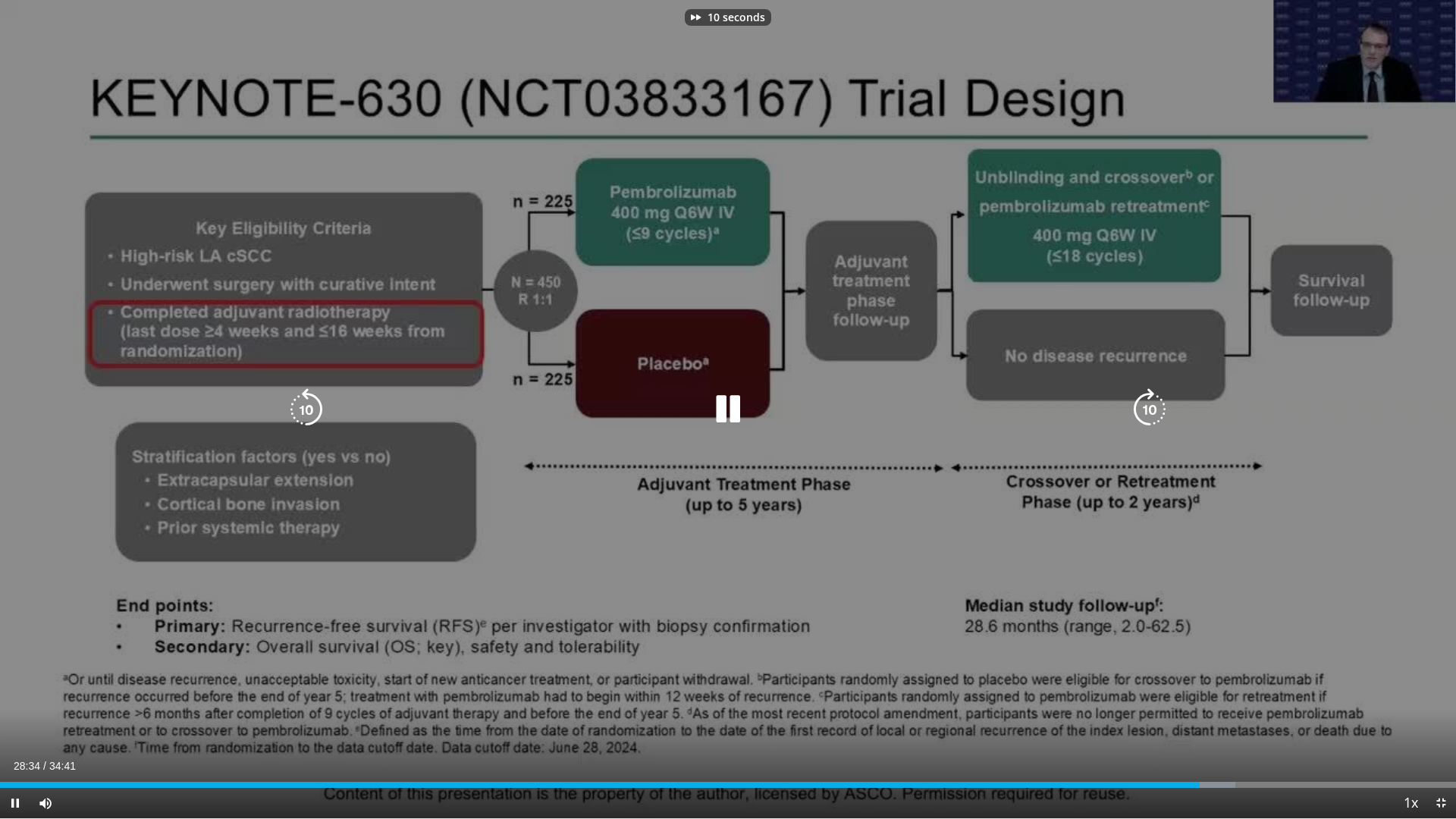
click at [1148, 404] on icon "Video Player" at bounding box center [1150, 410] width 42 height 42
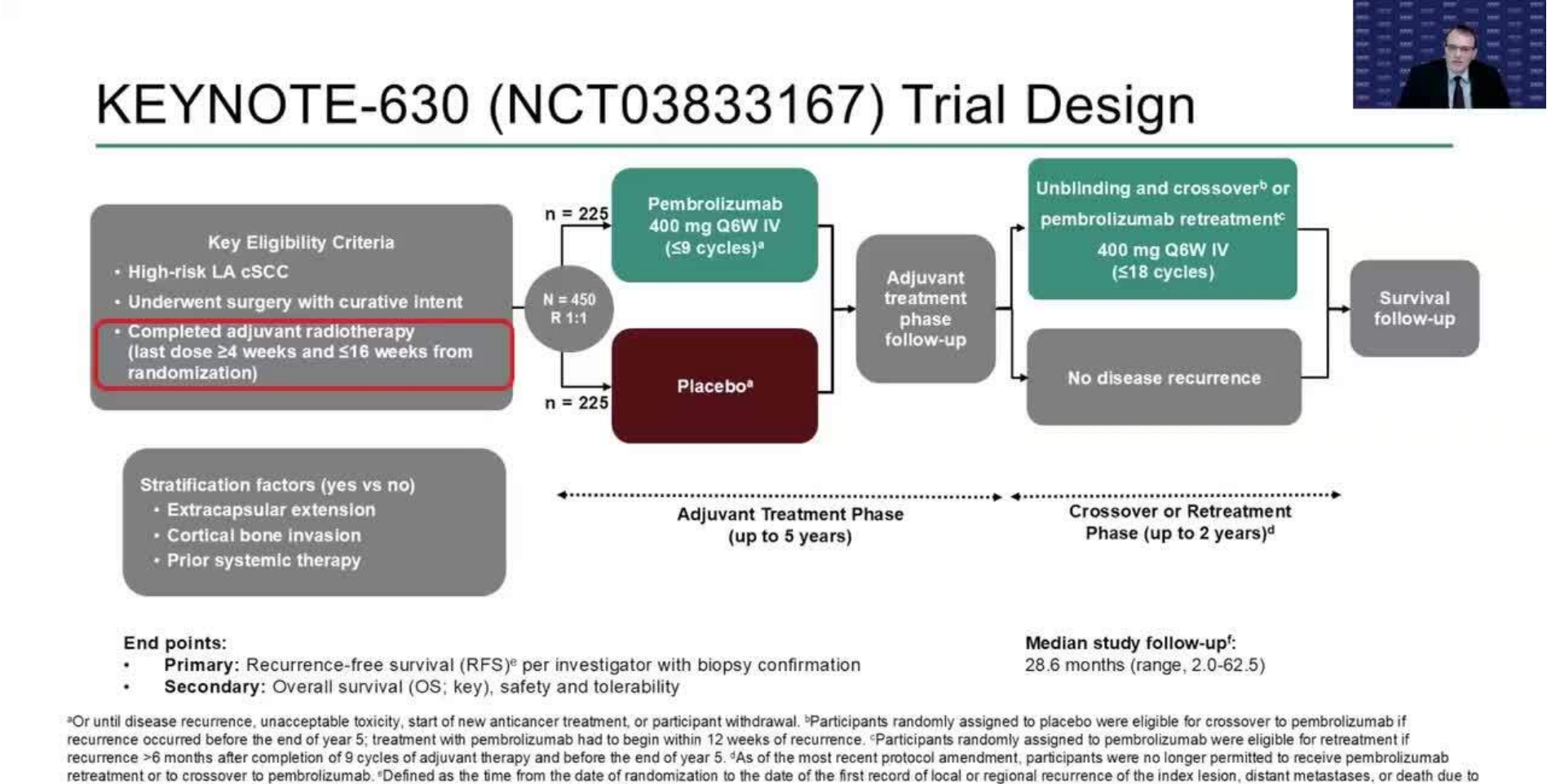
scroll to position [81, 0]
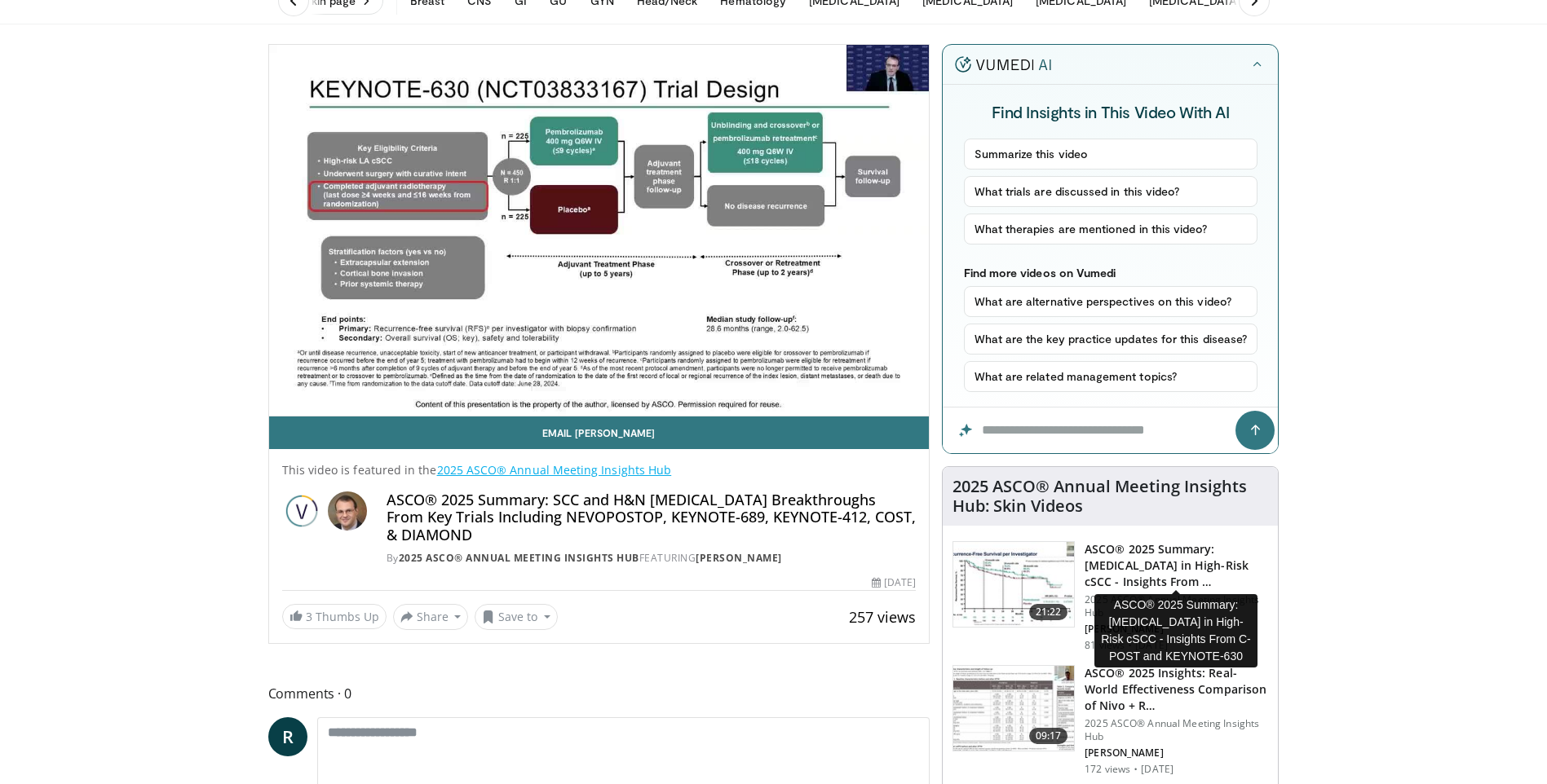
click at [1150, 574] on h3 "ASCO® 2025 Summary: [MEDICAL_DATA] in High-Risk cSCC - Insights From …" at bounding box center [1175, 565] width 183 height 49
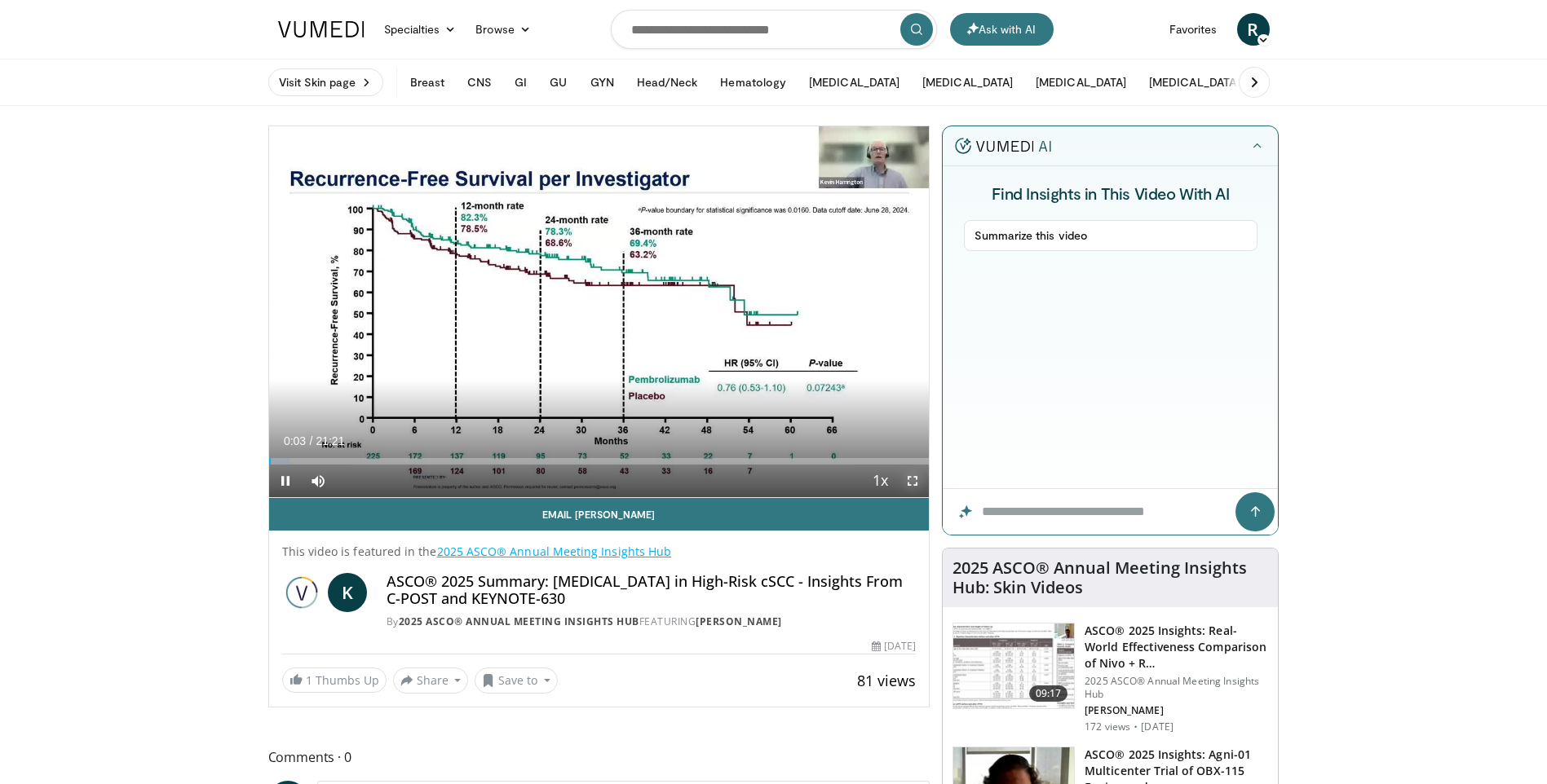
click at [912, 481] on span "Video Player" at bounding box center [912, 481] width 33 height 33
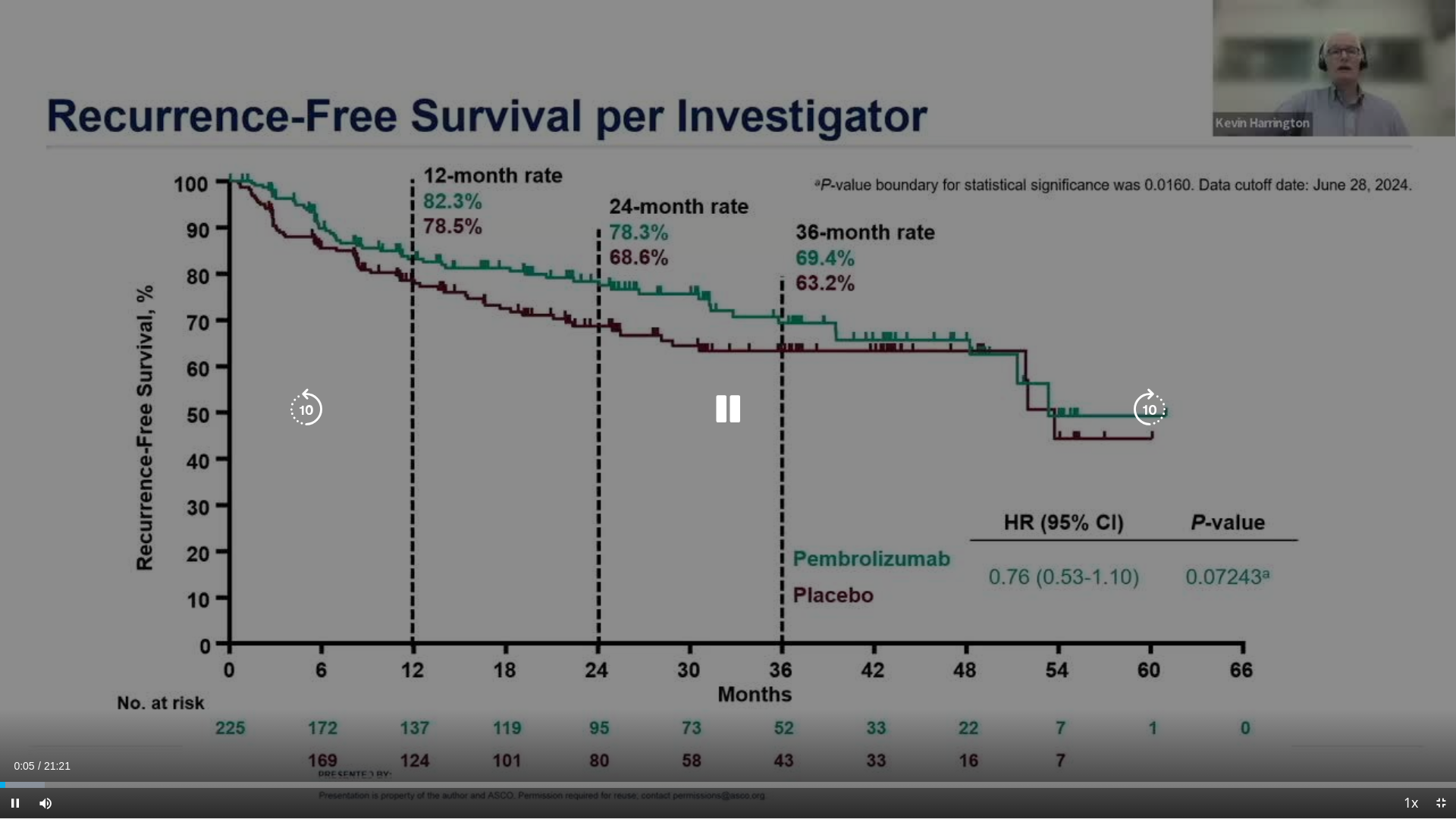
click at [1153, 411] on icon "Video Player" at bounding box center [1150, 410] width 42 height 42
click at [1138, 415] on icon "Video Player" at bounding box center [1150, 410] width 42 height 42
click at [1142, 410] on icon "Video Player" at bounding box center [1150, 410] width 42 height 42
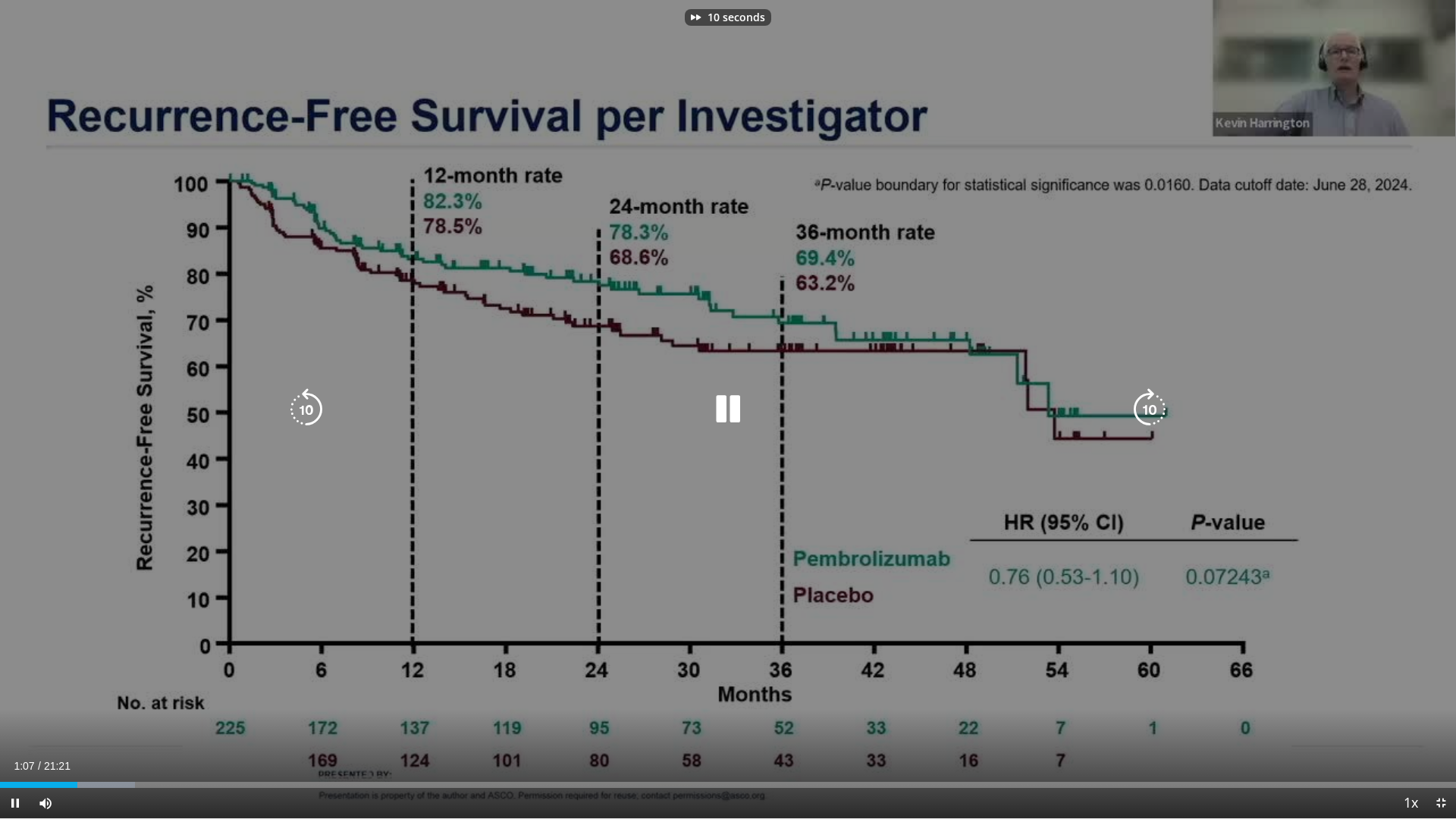
click at [1142, 410] on icon "Video Player" at bounding box center [1150, 410] width 42 height 42
click at [1144, 408] on icon "Video Player" at bounding box center [1150, 410] width 42 height 42
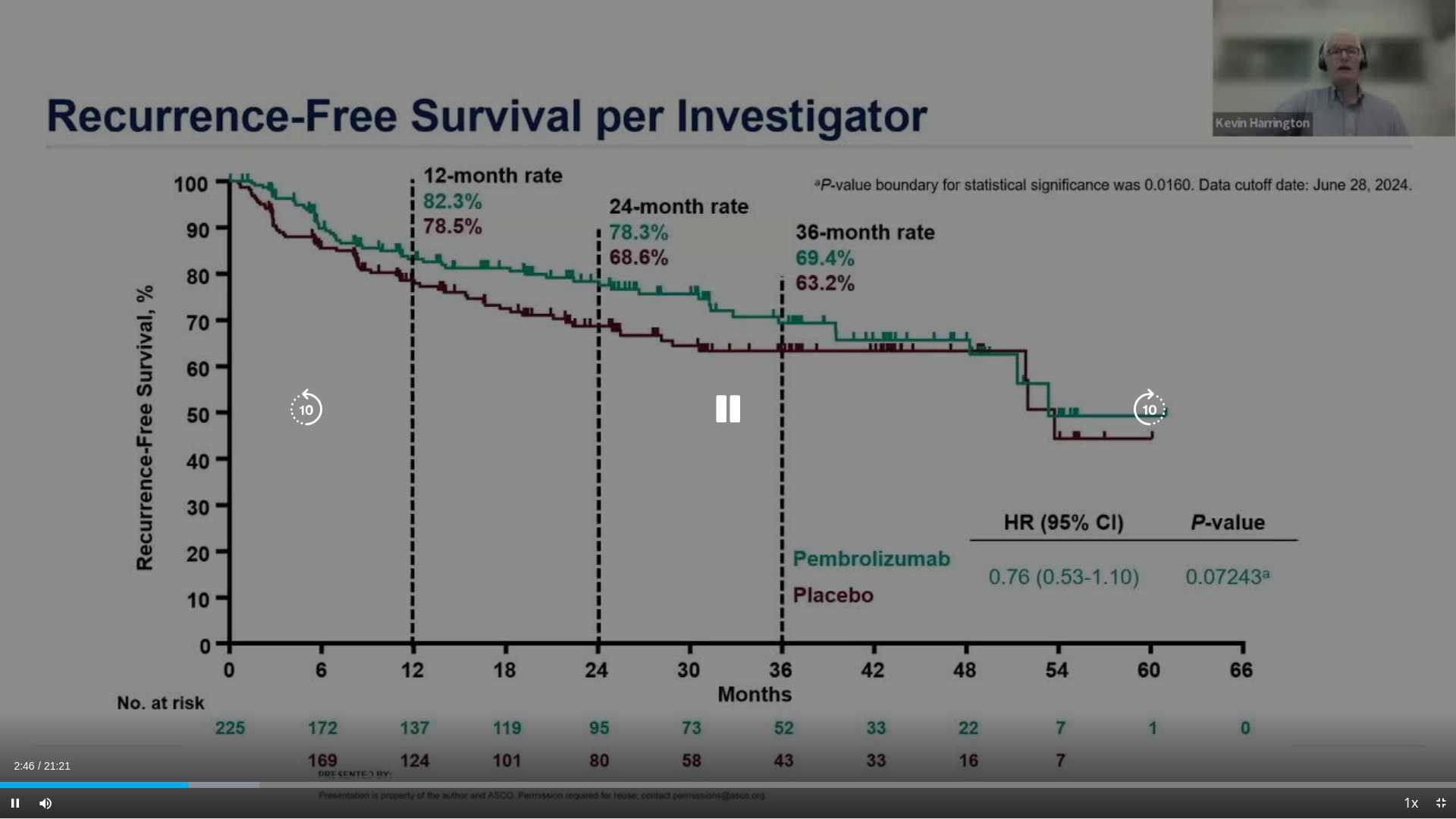
click at [729, 408] on icon "Video Player" at bounding box center [728, 410] width 42 height 42
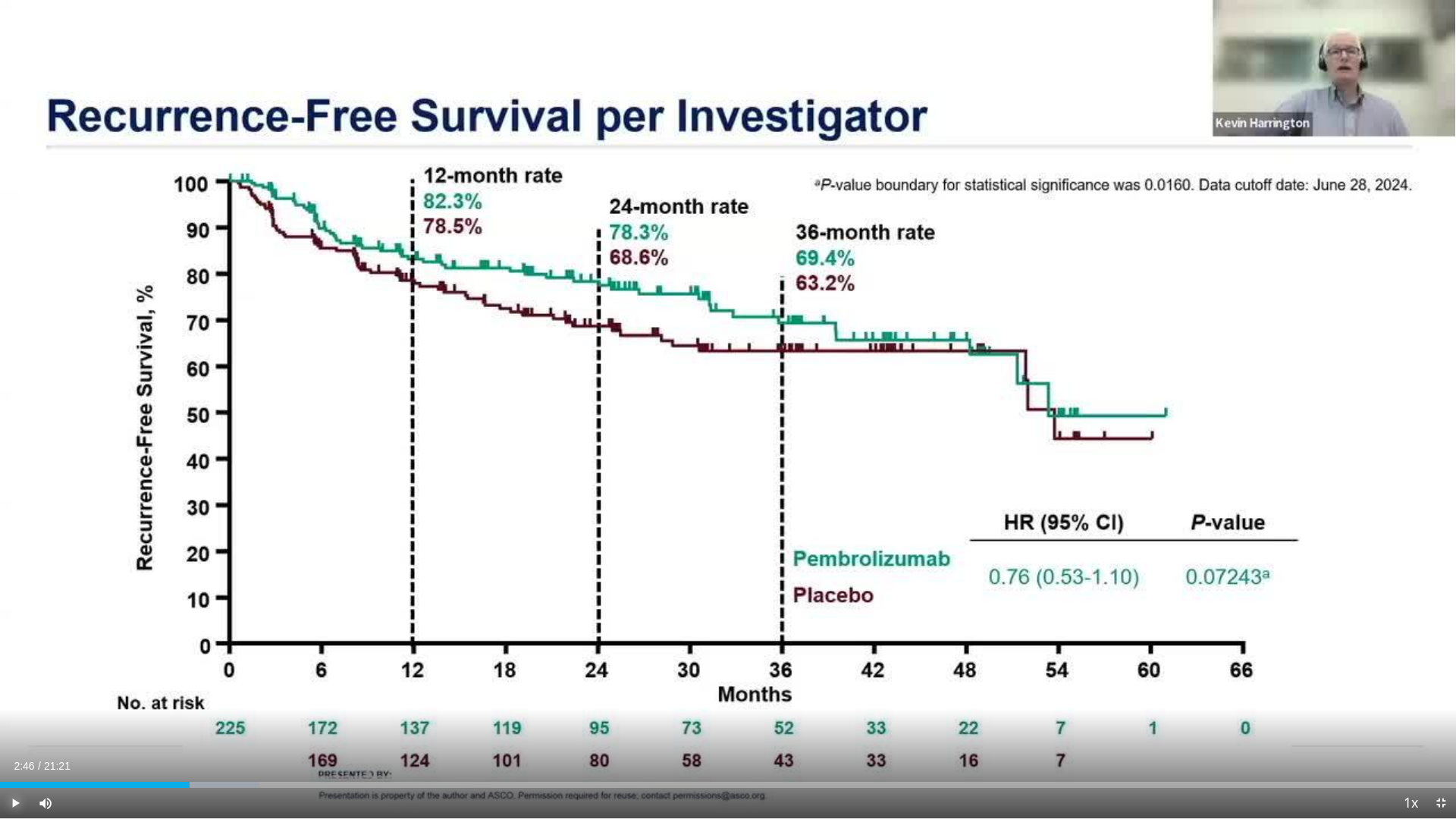
click at [11, 729] on span "Video Player" at bounding box center [15, 804] width 31 height 31
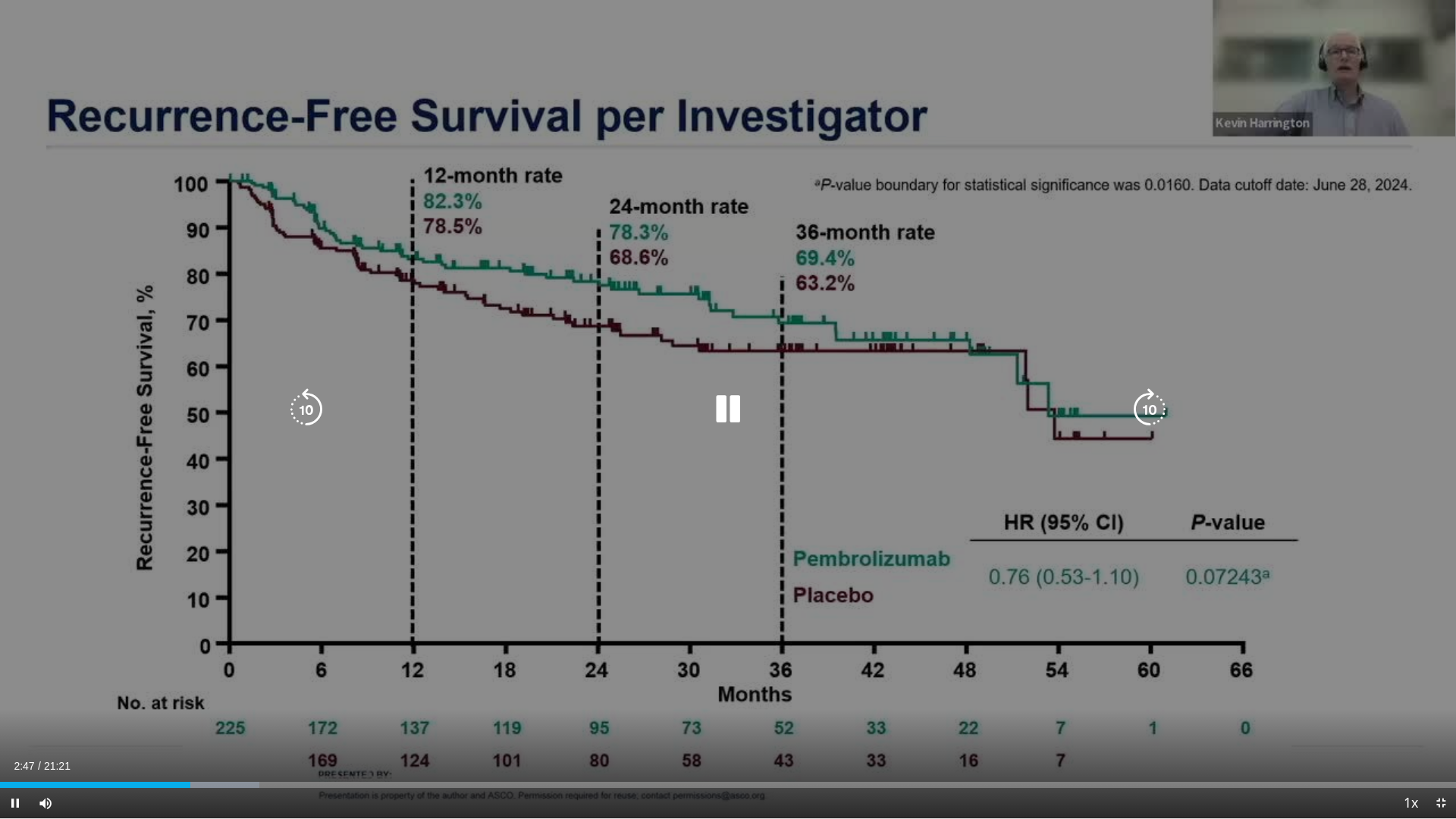
click at [311, 408] on icon "Video Player" at bounding box center [306, 410] width 42 height 42
click at [733, 404] on icon "Video Player" at bounding box center [728, 410] width 42 height 42
click at [315, 414] on icon "Video Player" at bounding box center [306, 410] width 42 height 42
click at [719, 401] on icon "Video Player" at bounding box center [728, 410] width 42 height 42
click at [742, 415] on icon "Video Player" at bounding box center [728, 410] width 42 height 42
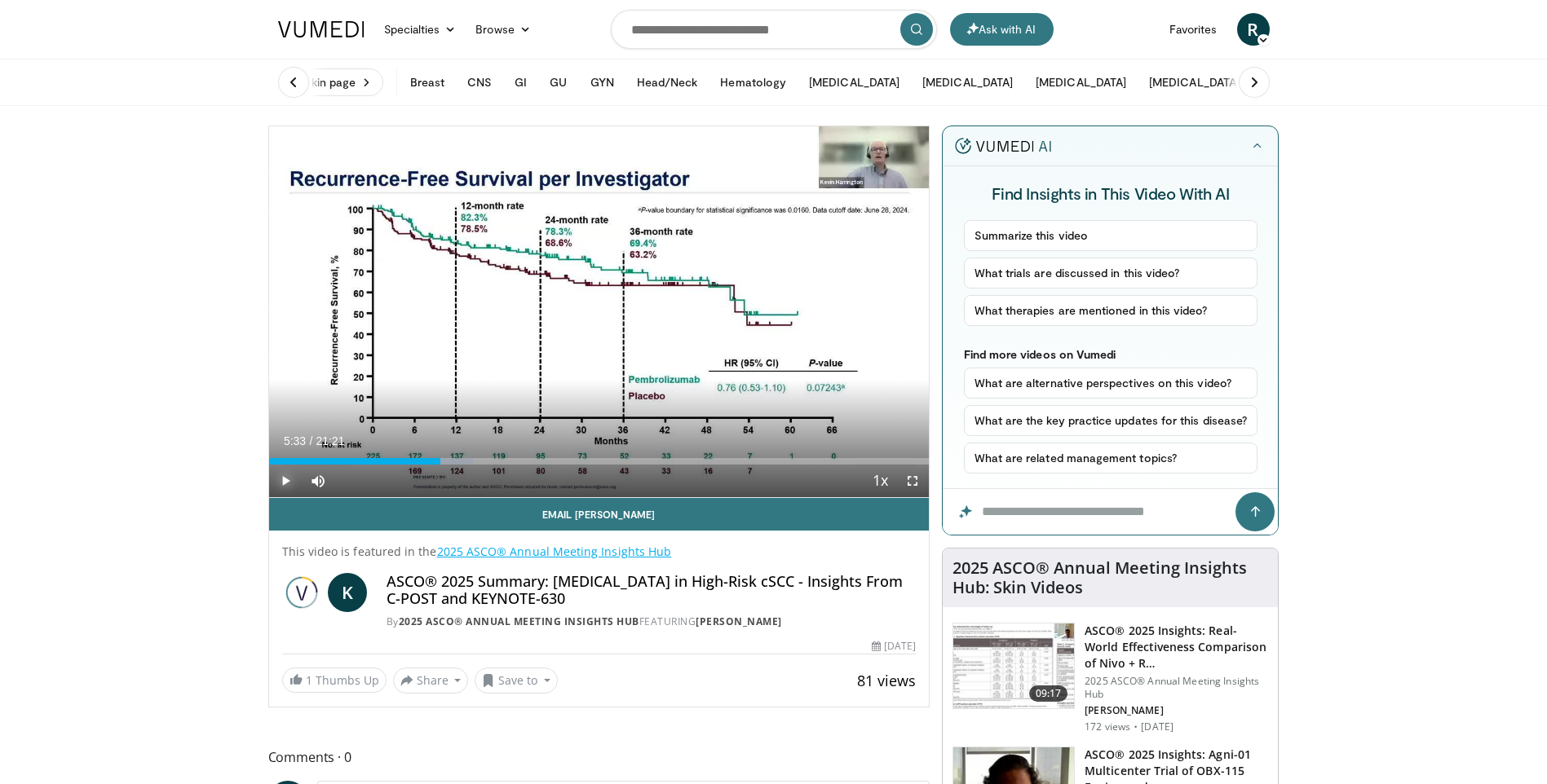
click at [283, 480] on span "Video Player" at bounding box center [285, 481] width 33 height 33
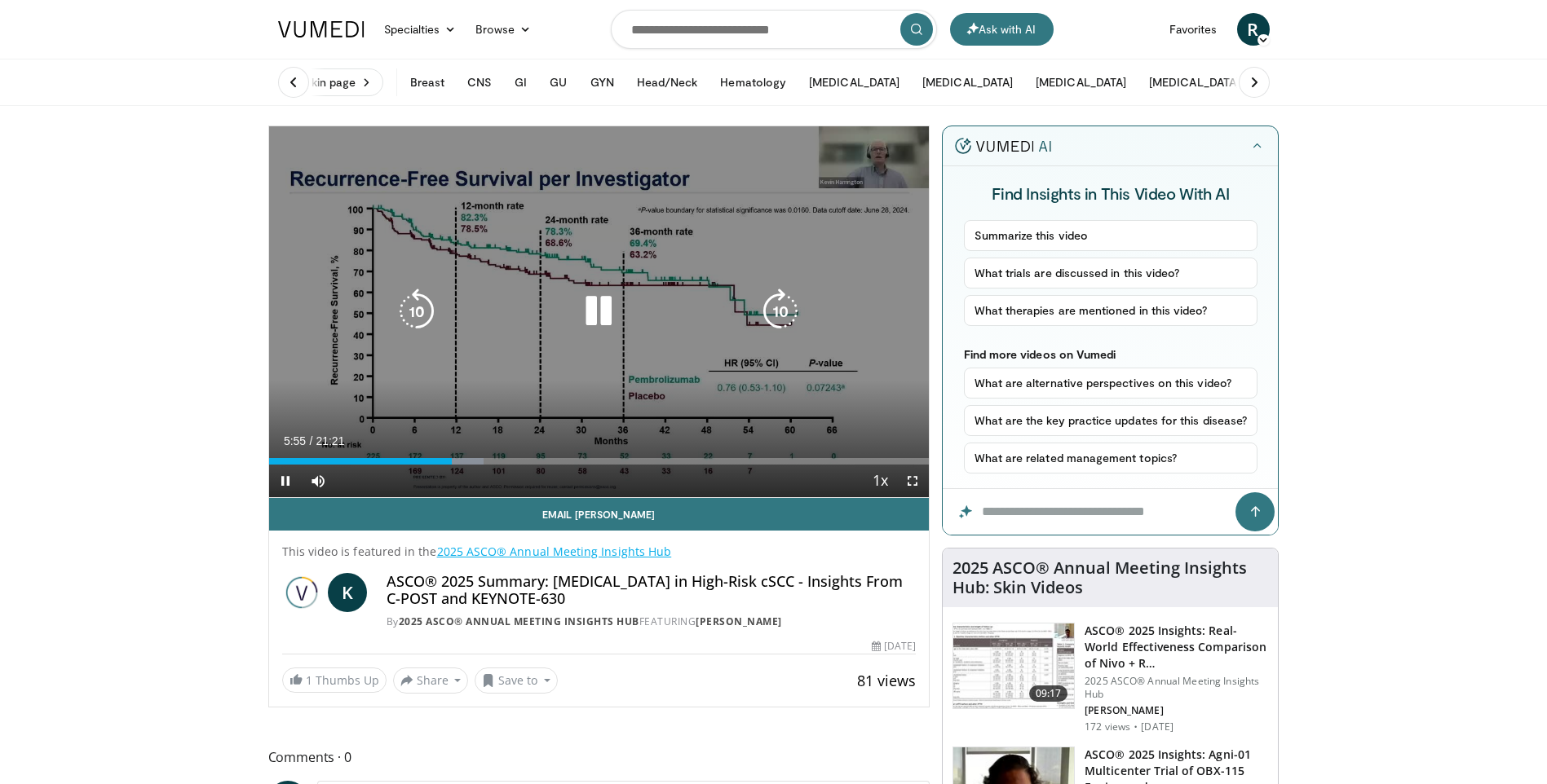
click at [605, 312] on icon "Video Player" at bounding box center [599, 311] width 46 height 46
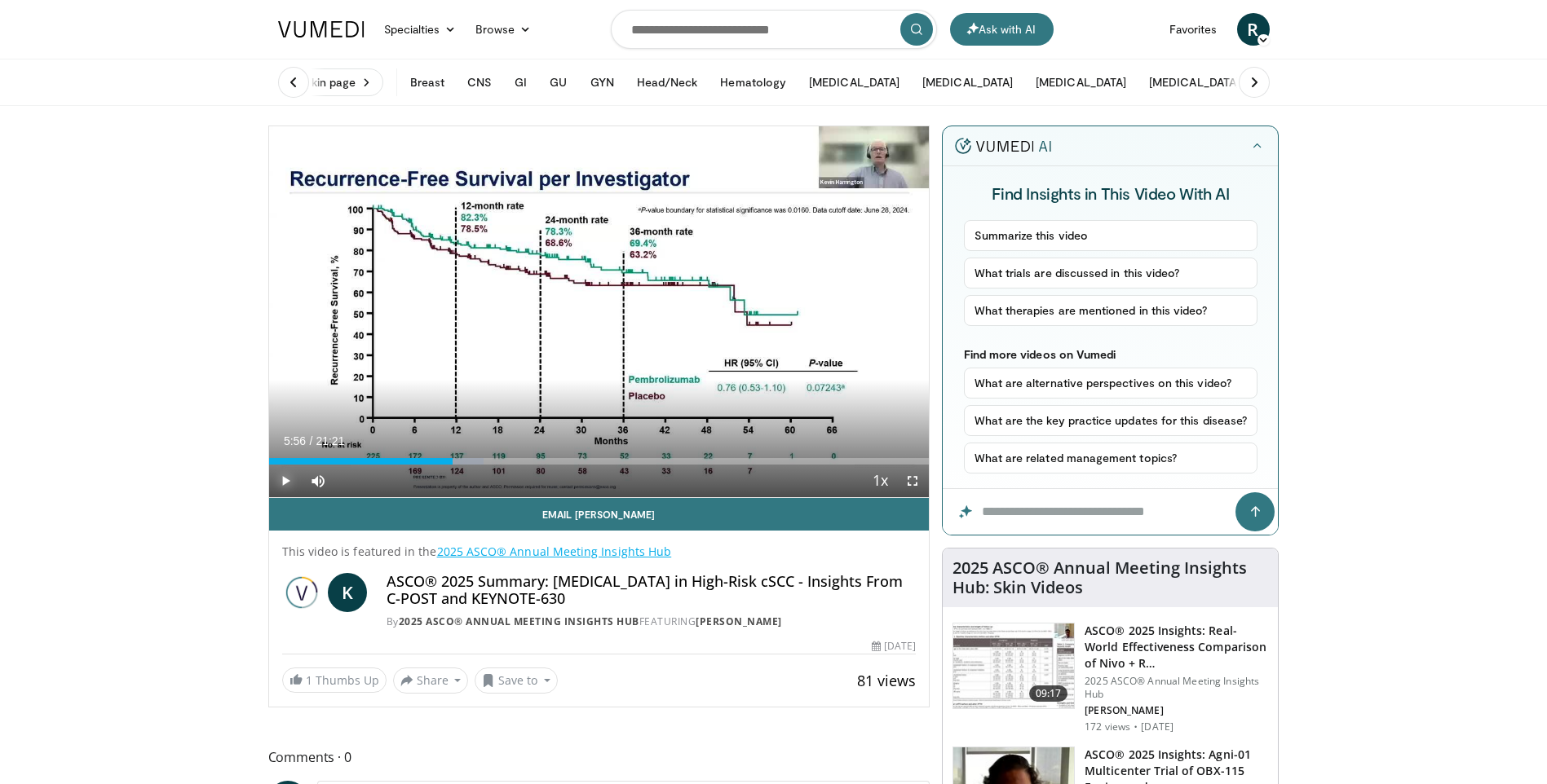
click at [282, 484] on span "Video Player" at bounding box center [285, 481] width 33 height 33
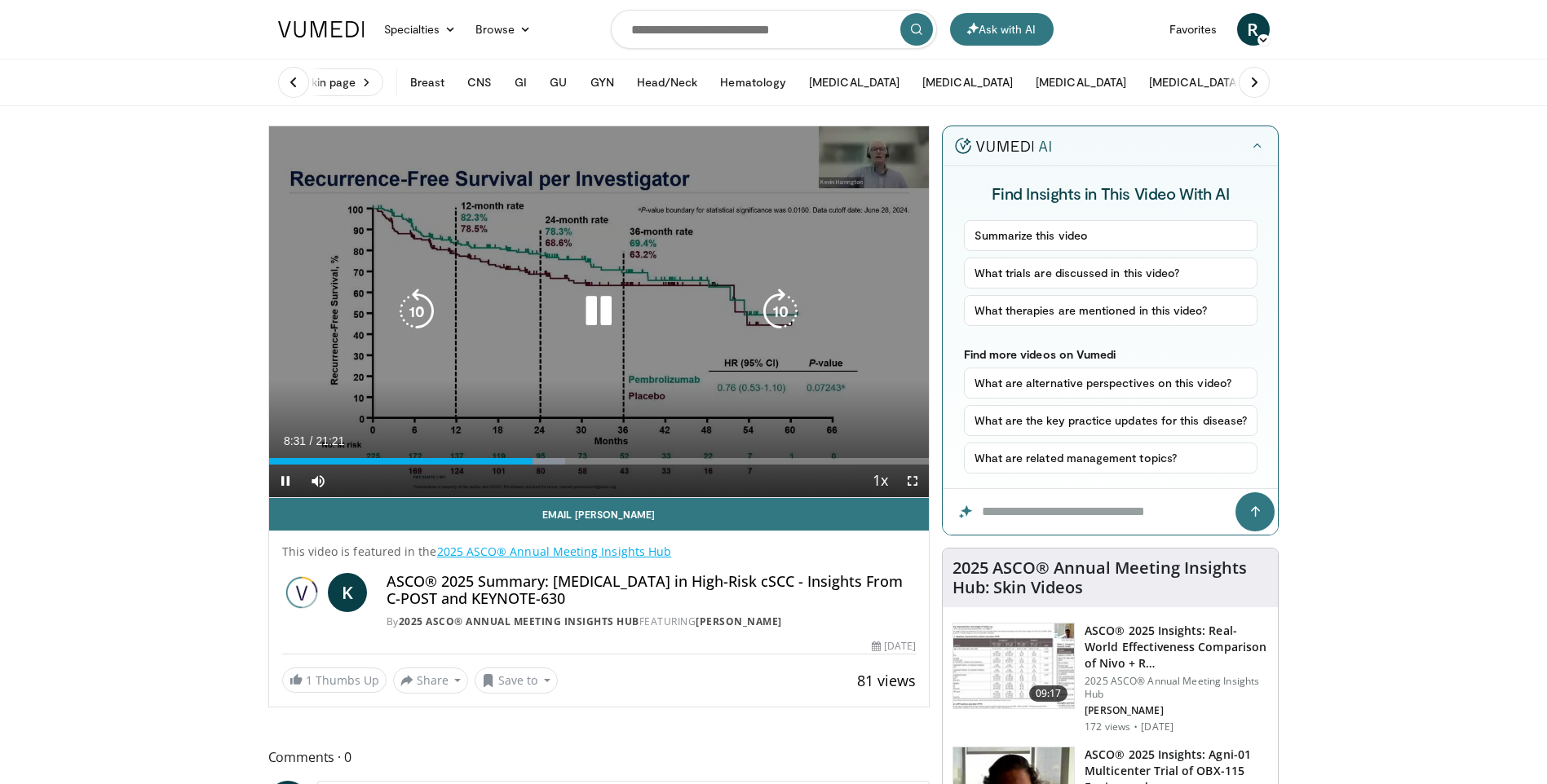
click at [783, 314] on icon "Video Player" at bounding box center [780, 311] width 46 height 46
click at [770, 318] on icon "Video Player" at bounding box center [780, 311] width 46 height 46
click at [422, 310] on icon "Video Player" at bounding box center [416, 311] width 46 height 46
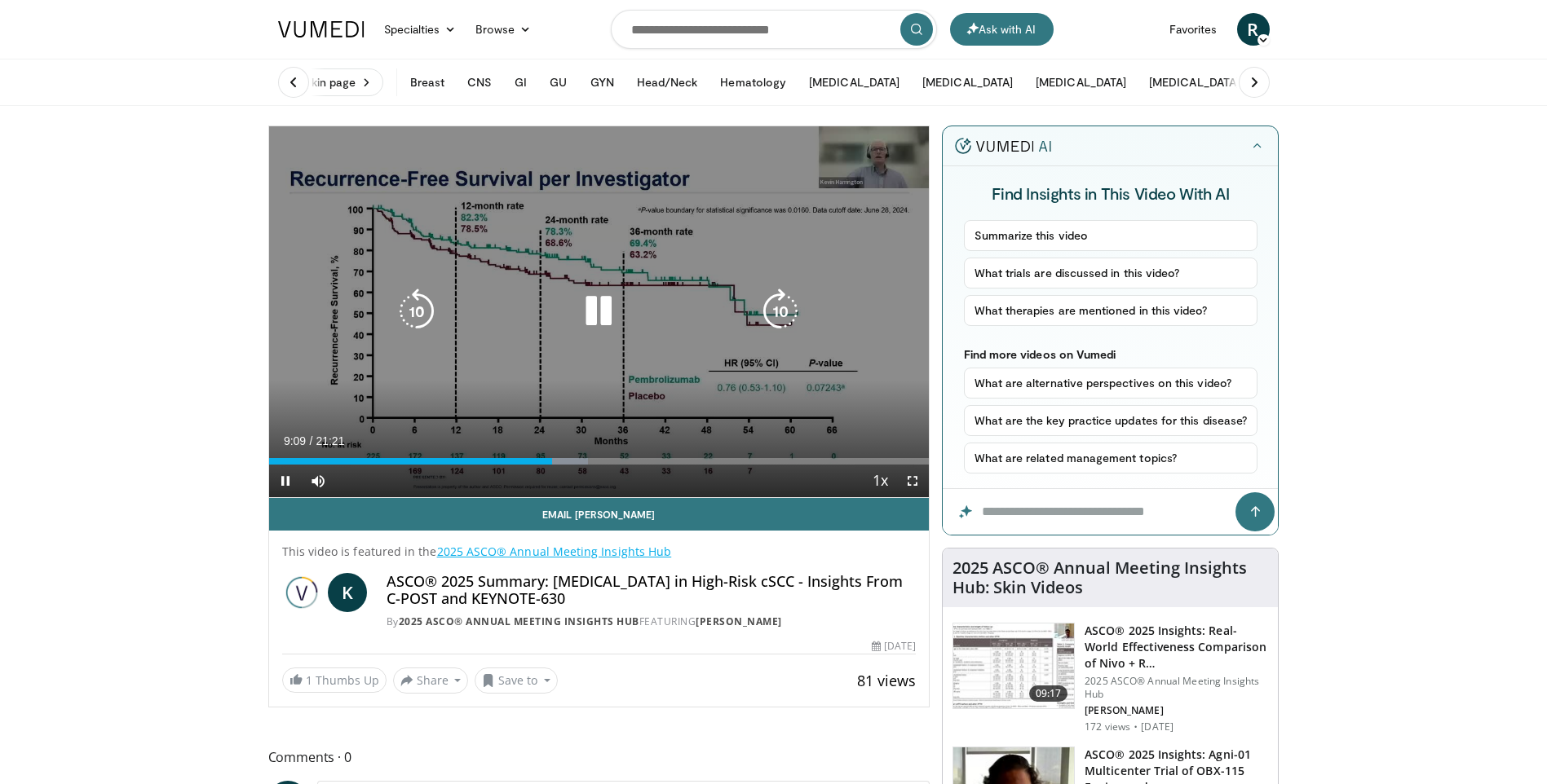
click at [782, 311] on icon "Video Player" at bounding box center [780, 311] width 46 height 46
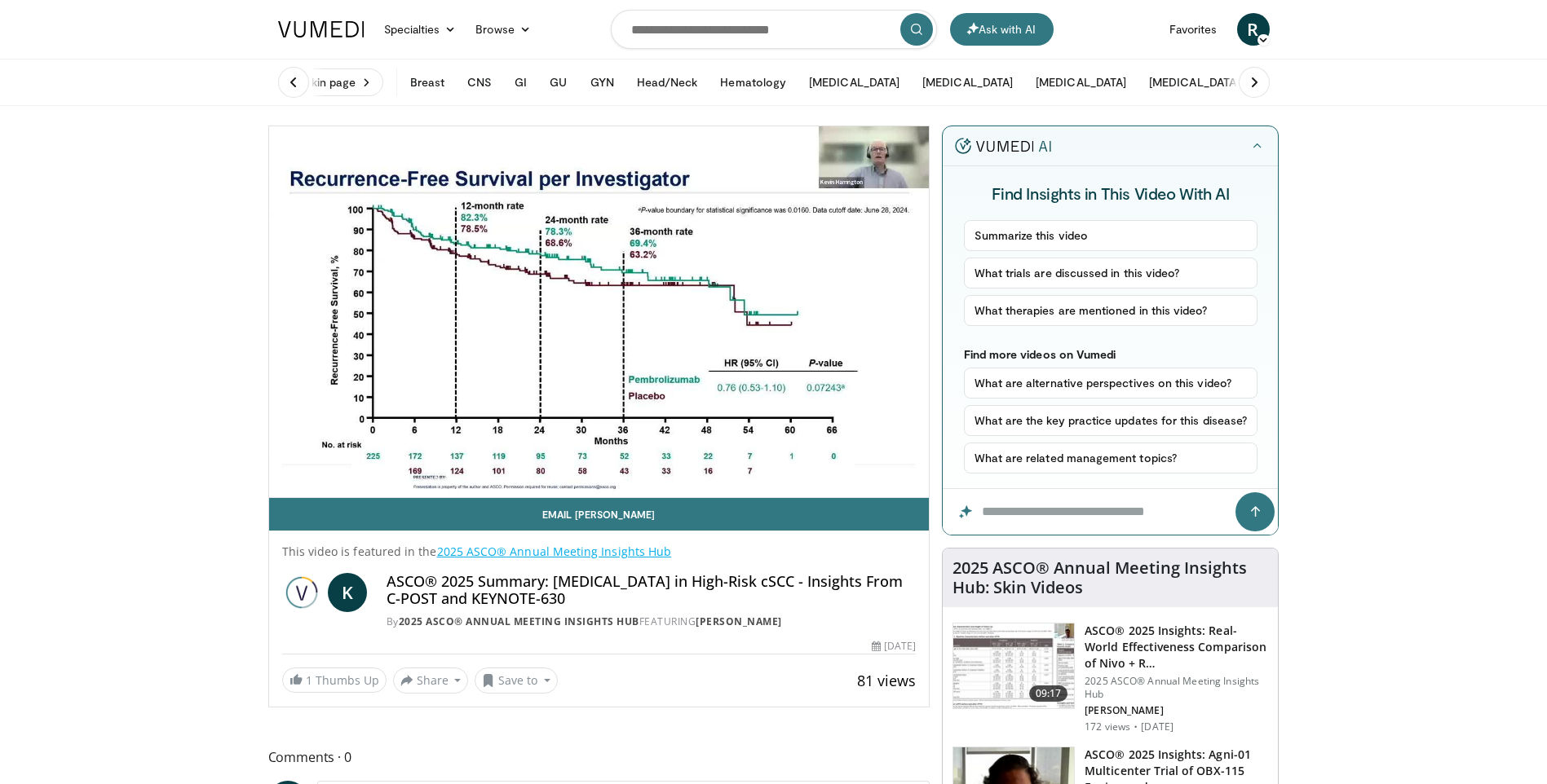
click at [782, 311] on div "10 seconds Tap to unmute" at bounding box center [599, 311] width 661 height 371
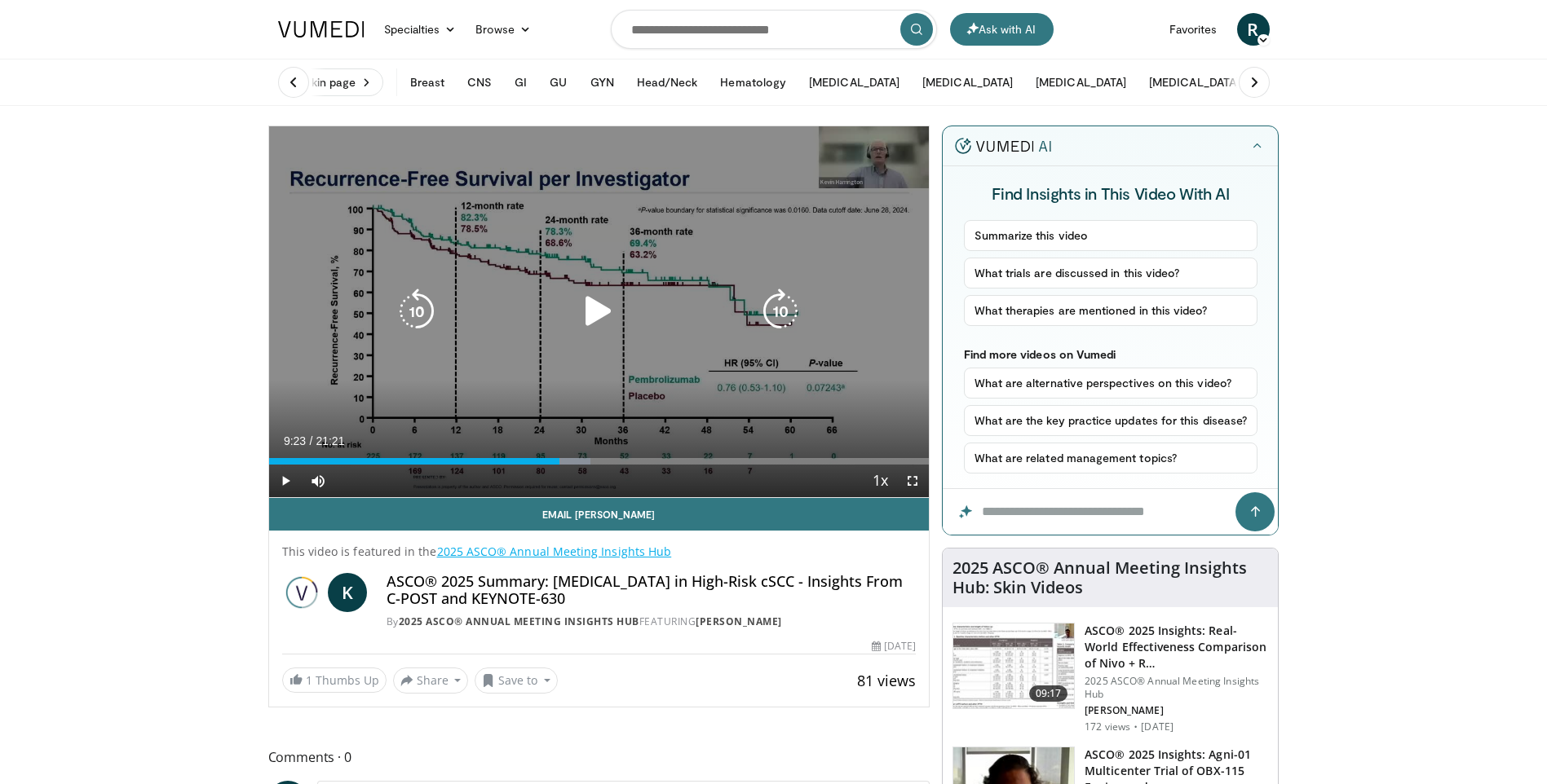
click at [780, 311] on icon "Video Player" at bounding box center [780, 311] width 46 height 46
click at [591, 319] on icon "Video Player" at bounding box center [599, 311] width 46 height 46
click at [776, 311] on icon "Video Player" at bounding box center [780, 311] width 46 height 46
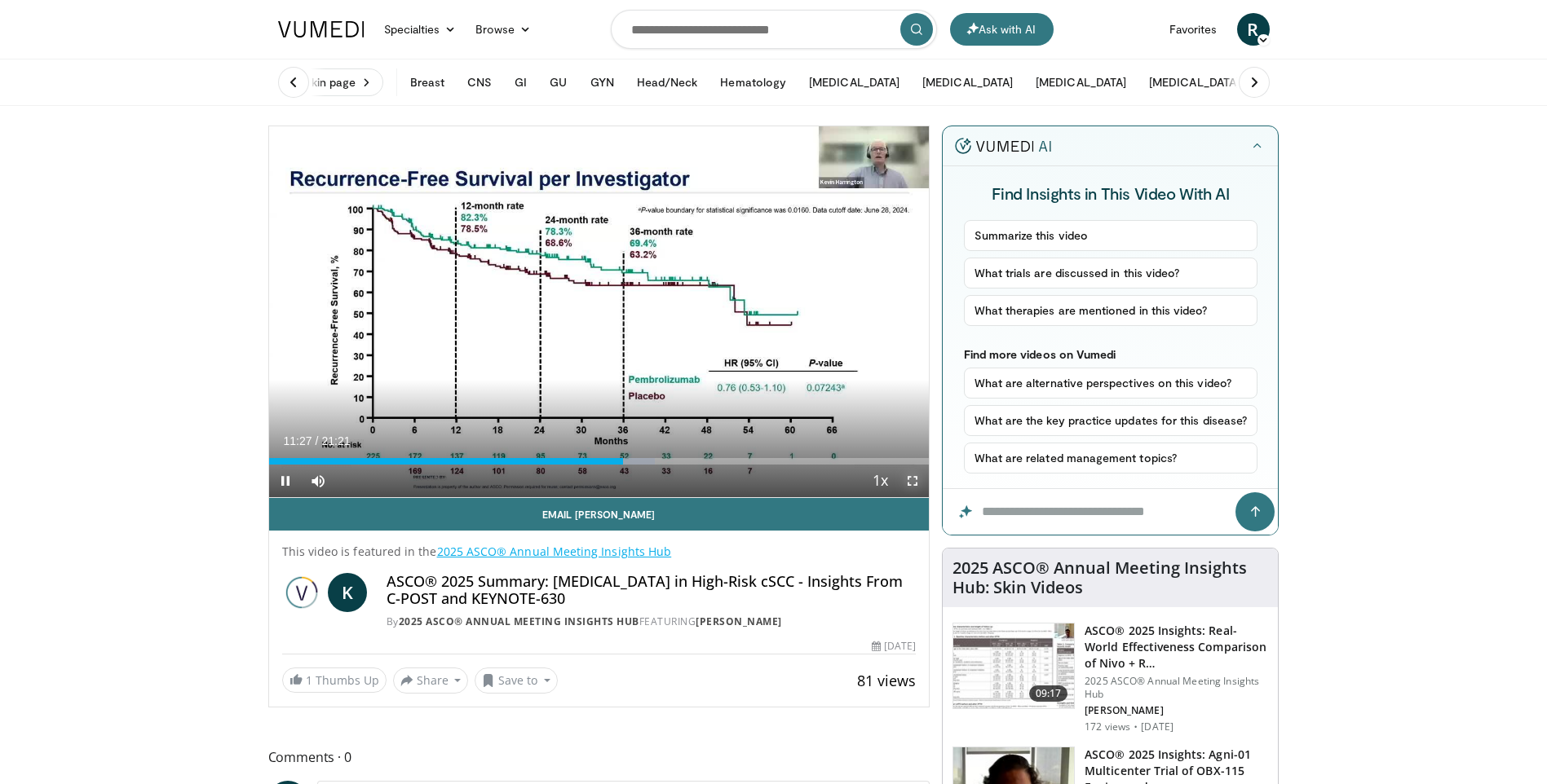
click at [910, 478] on span "Video Player" at bounding box center [912, 481] width 33 height 33
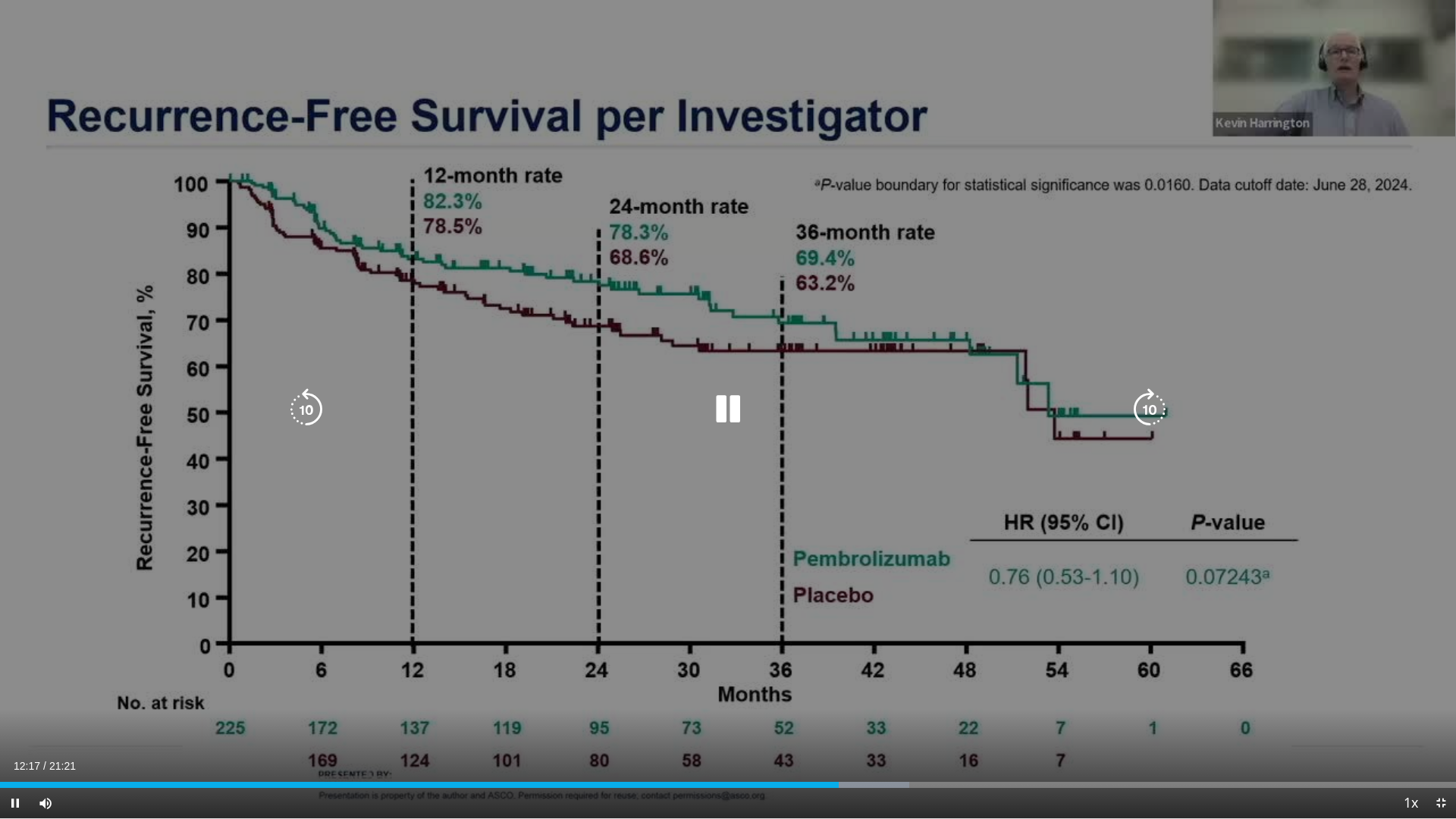
click at [729, 405] on icon "Video Player" at bounding box center [728, 410] width 42 height 42
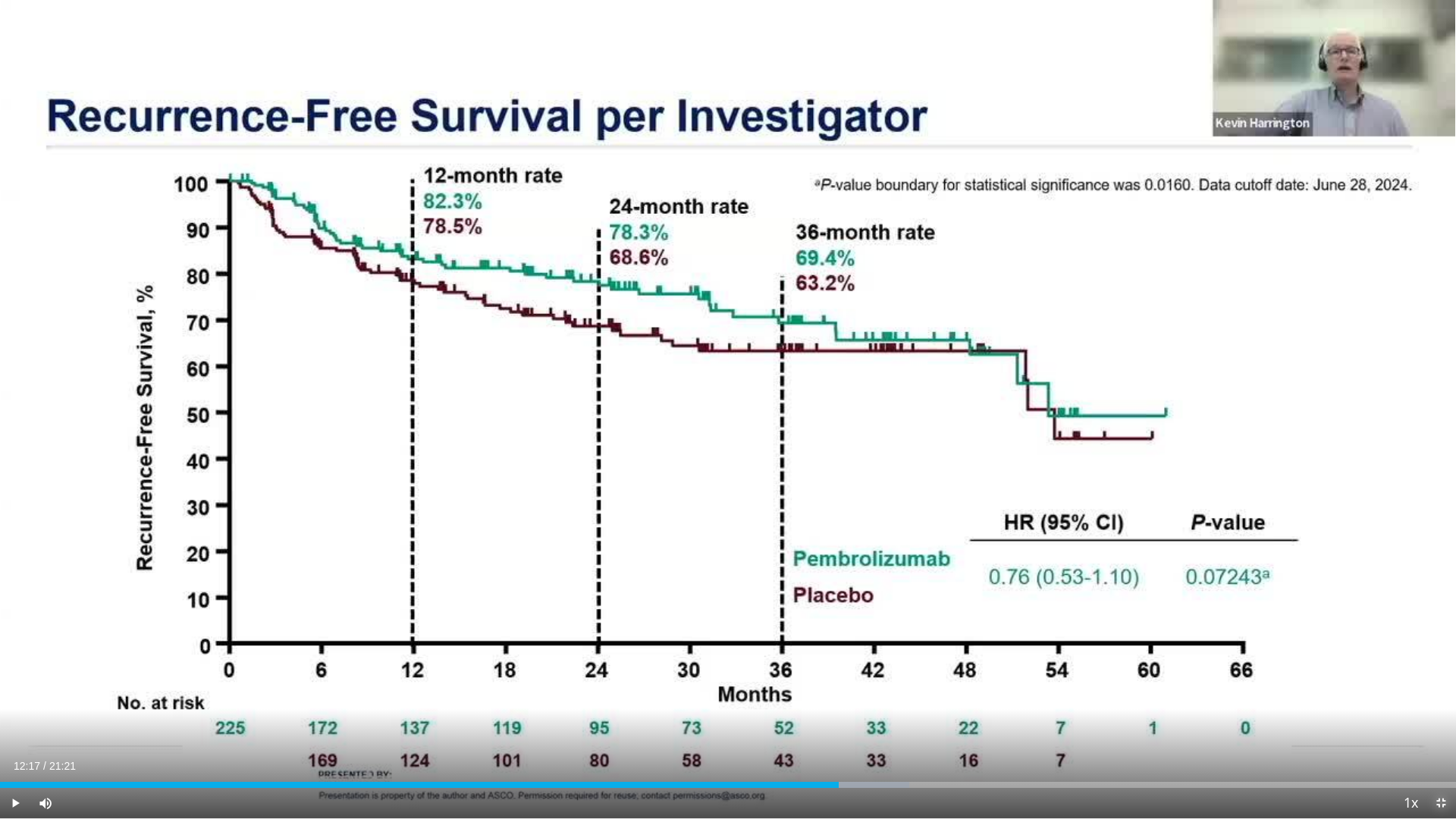
click at [1438, 729] on span "Video Player" at bounding box center [1441, 804] width 31 height 31
